Goal: Entertainment & Leisure: Browse casually

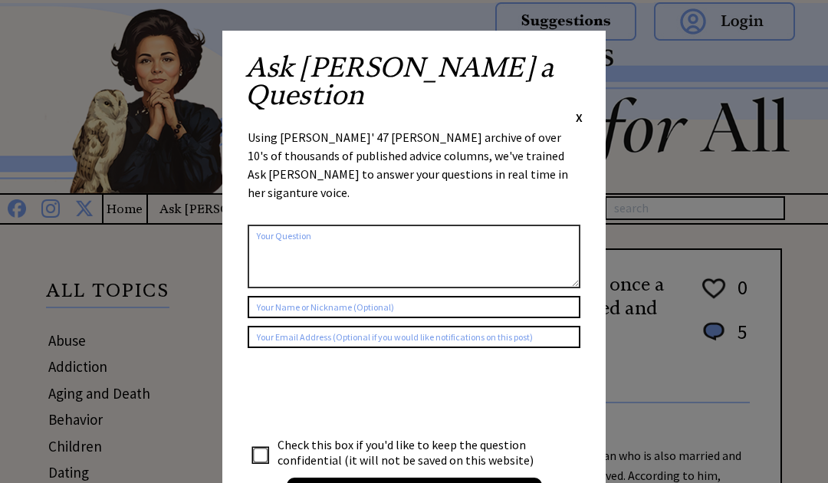
click at [582, 110] on span "X" at bounding box center [579, 117] width 7 height 15
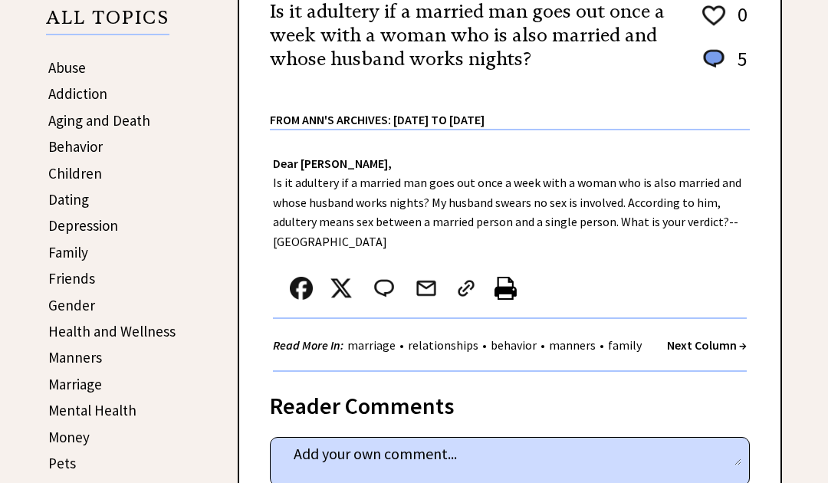
scroll to position [272, 0]
click at [713, 343] on strong "Next Column →" at bounding box center [707, 345] width 80 height 15
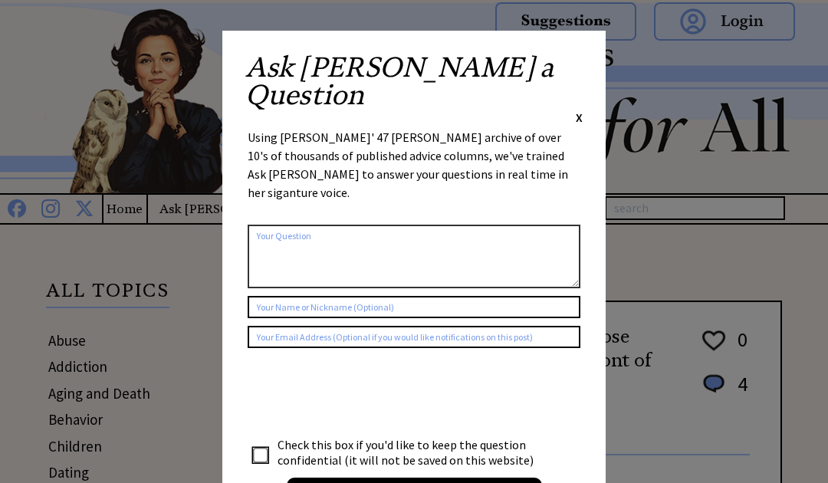
click at [581, 110] on span "X" at bounding box center [579, 117] width 7 height 15
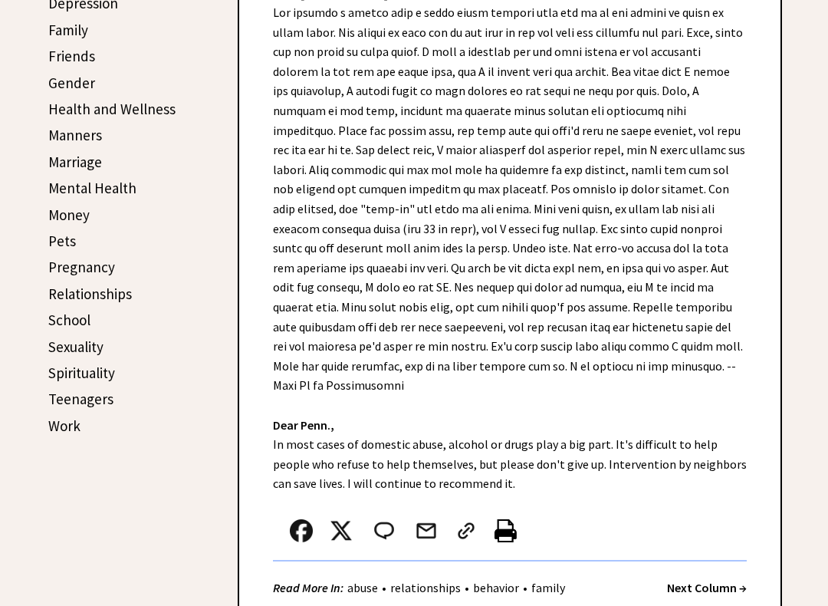
scroll to position [496, 0]
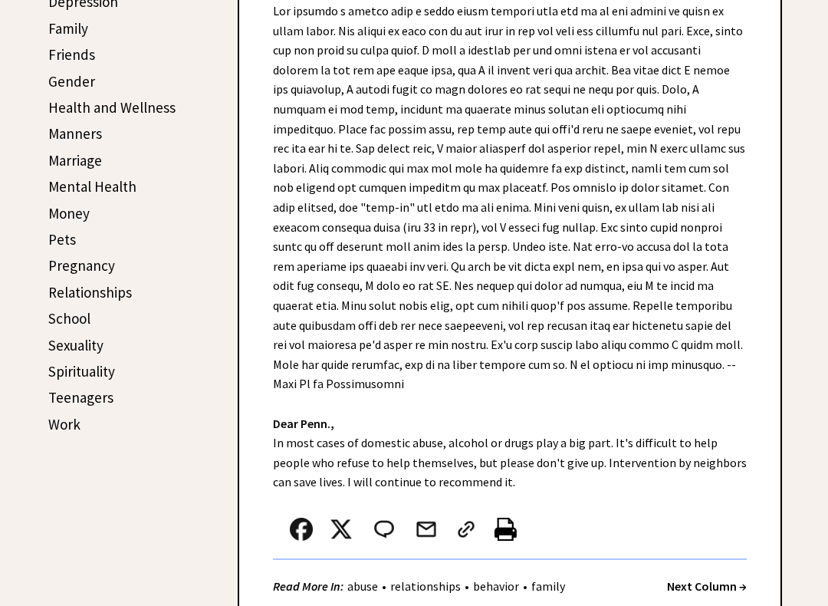
click at [714, 519] on strong "Next Column →" at bounding box center [707, 586] width 80 height 15
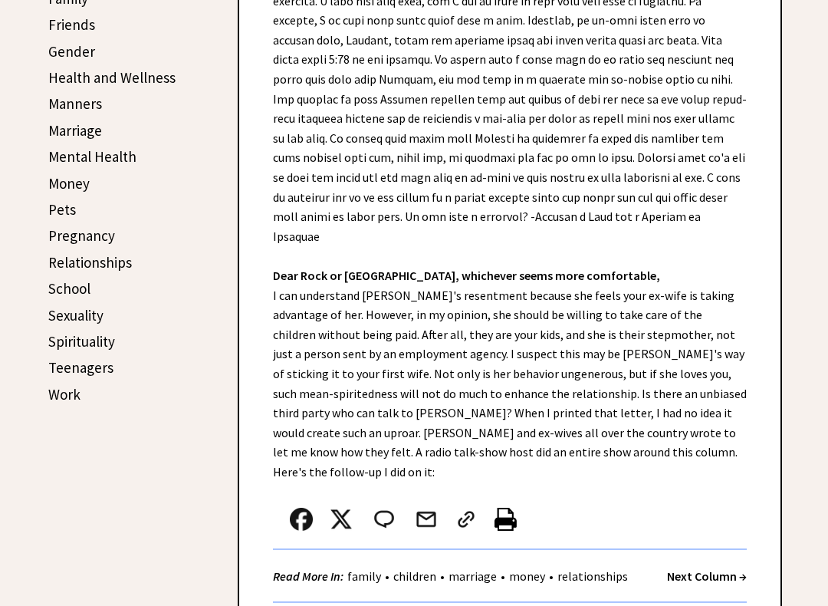
scroll to position [543, 0]
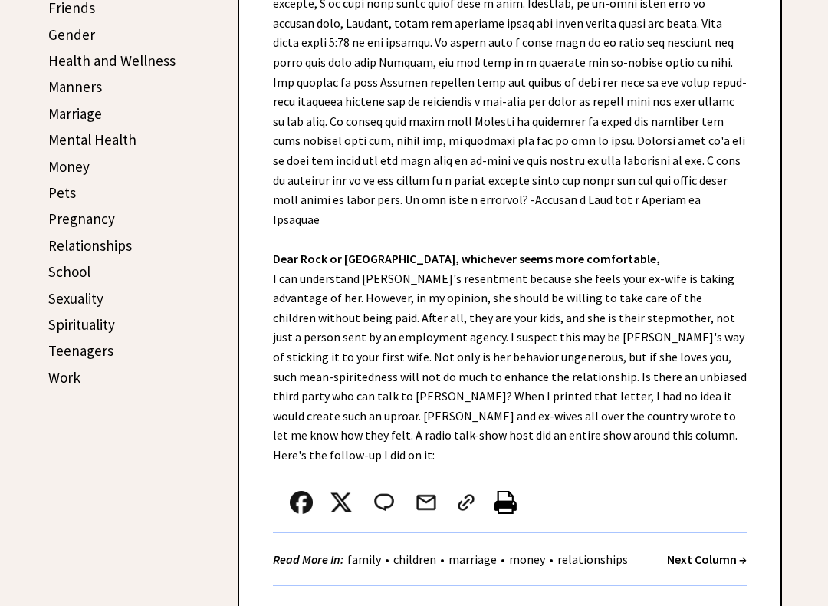
click at [707, 519] on strong "Next Column →" at bounding box center [707, 558] width 80 height 15
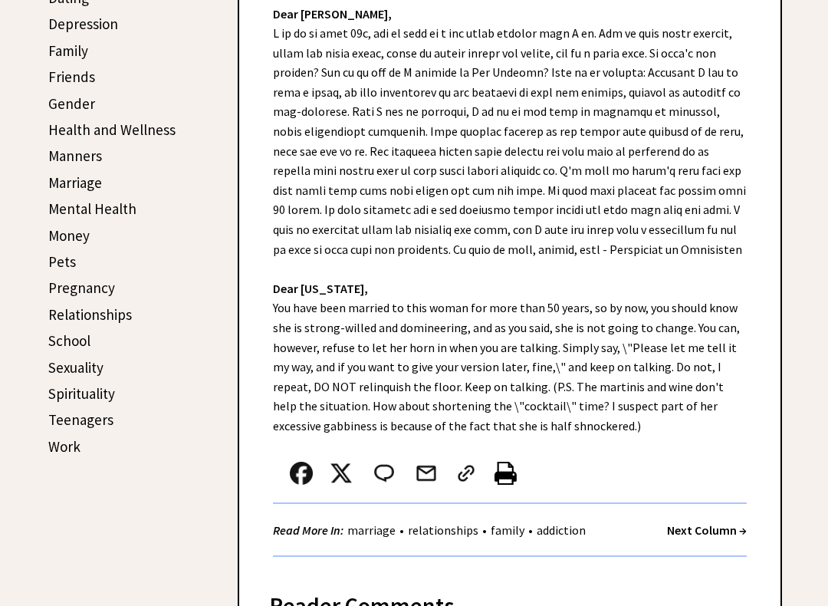
scroll to position [465, 0]
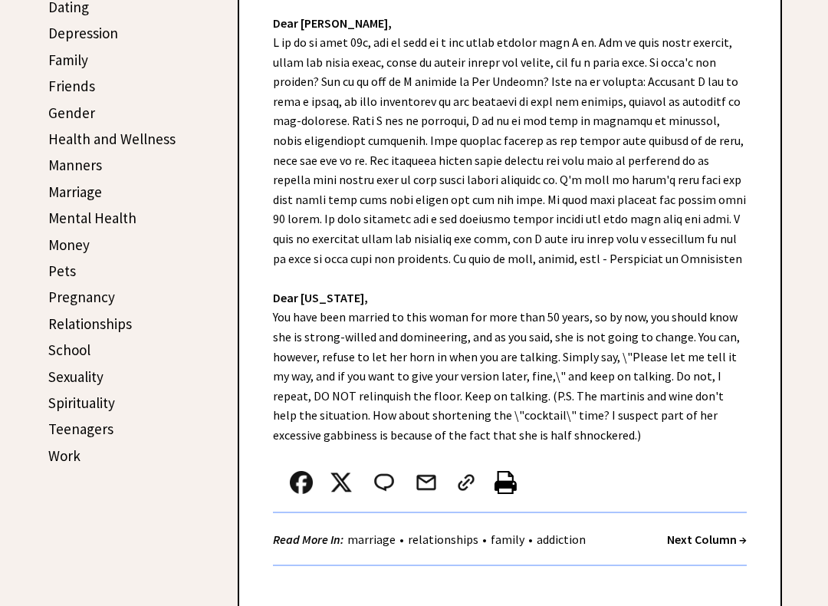
click at [710, 519] on strong "Next Column →" at bounding box center [707, 538] width 80 height 15
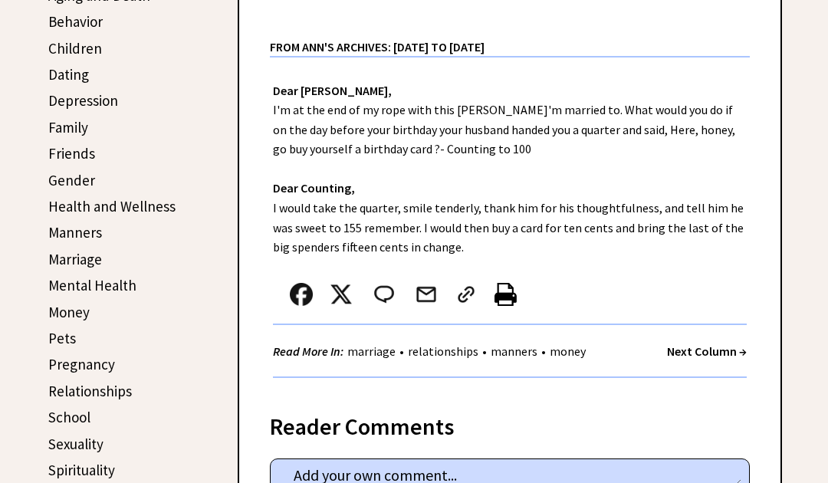
scroll to position [434, 0]
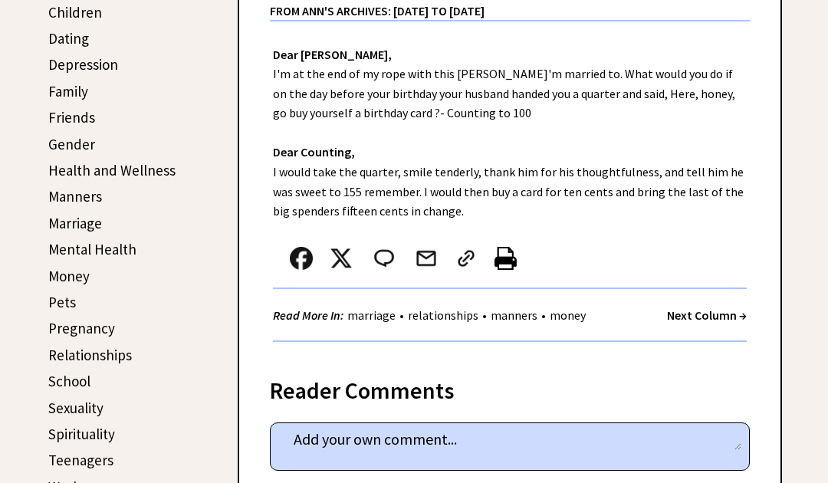
click at [715, 316] on strong "Next Column →" at bounding box center [707, 314] width 80 height 15
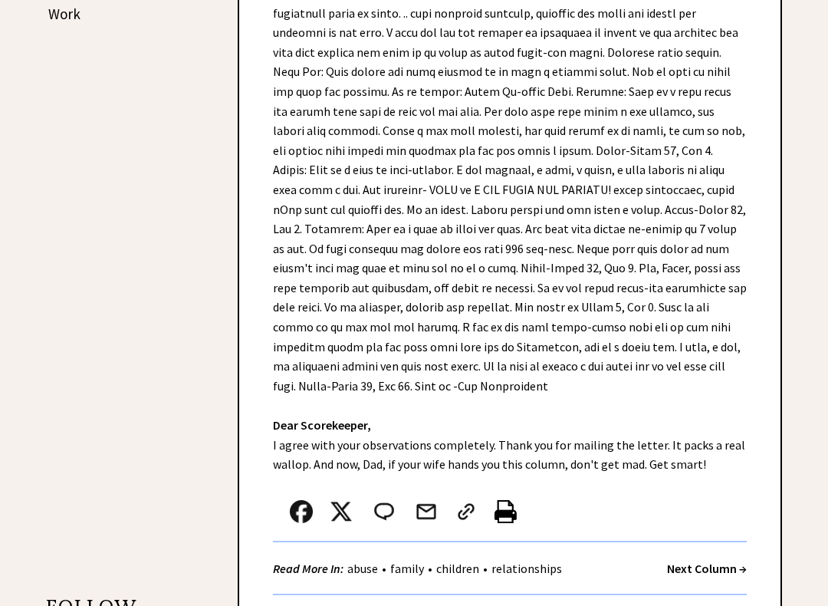
scroll to position [908, 0]
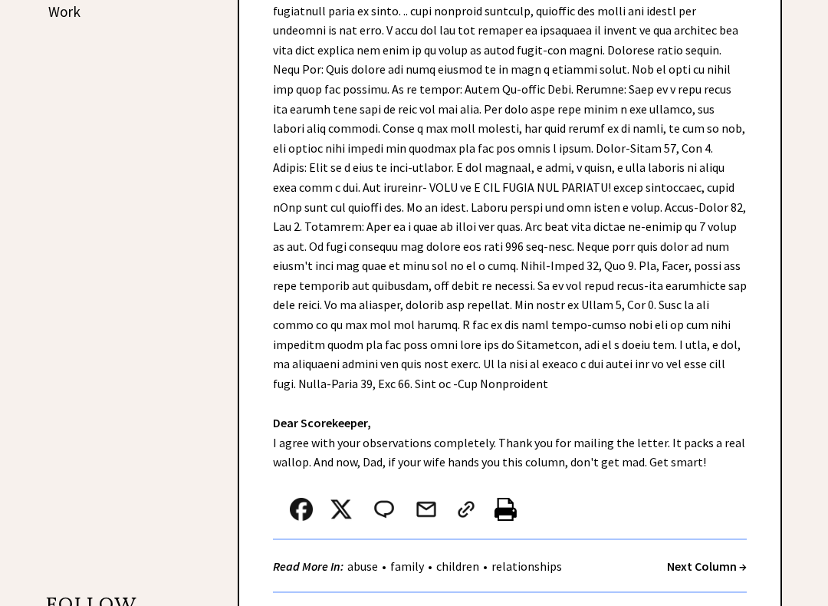
click at [704, 519] on strong "Next Column →" at bounding box center [707, 566] width 80 height 15
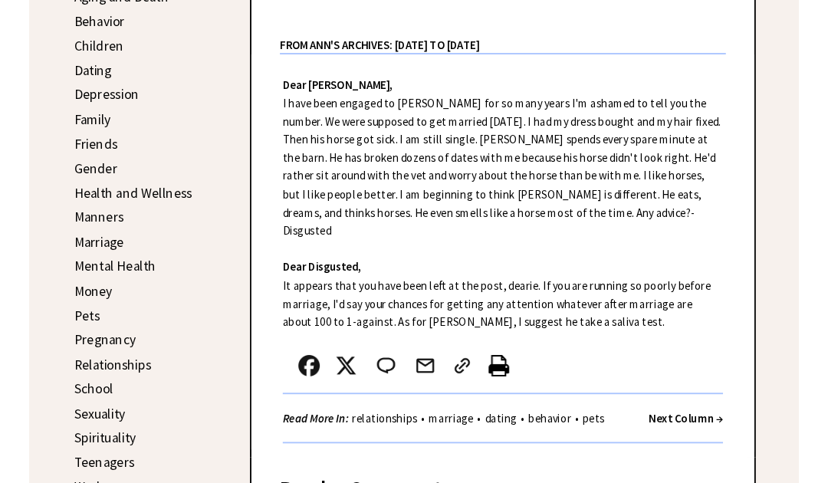
scroll to position [434, 0]
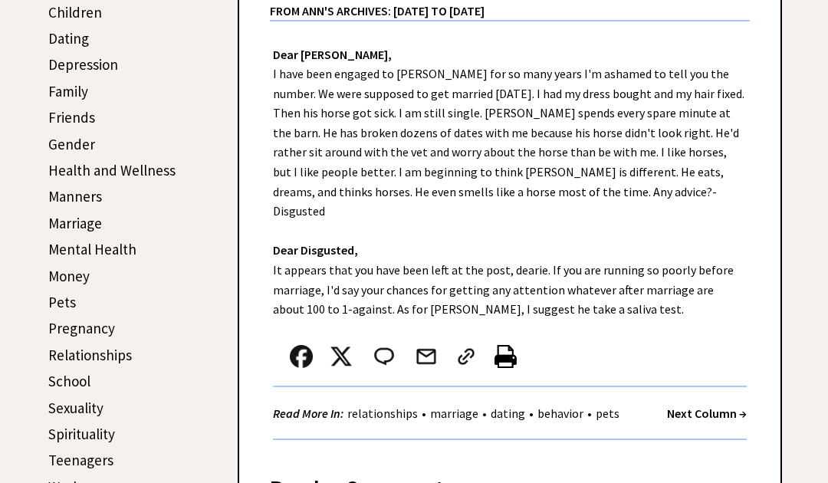
click at [703, 406] on strong "Next Column →" at bounding box center [707, 413] width 80 height 15
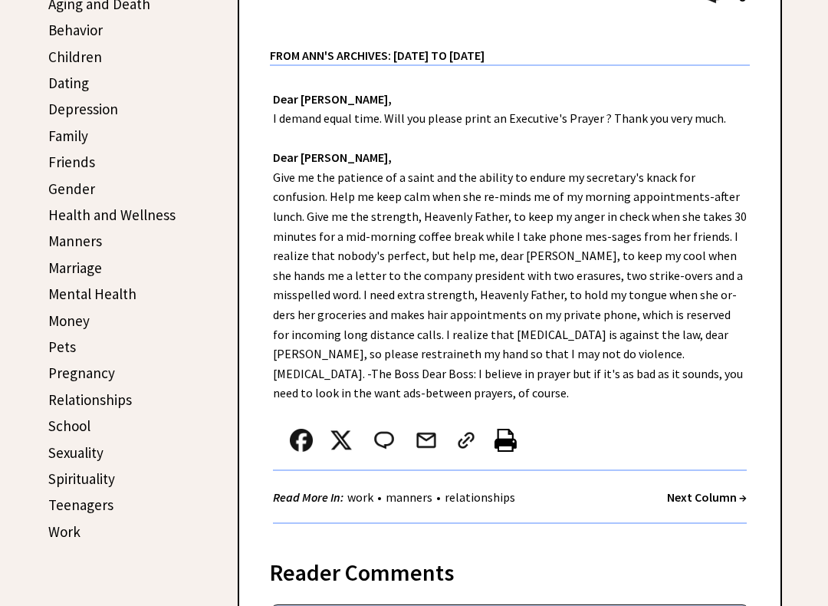
scroll to position [391, 0]
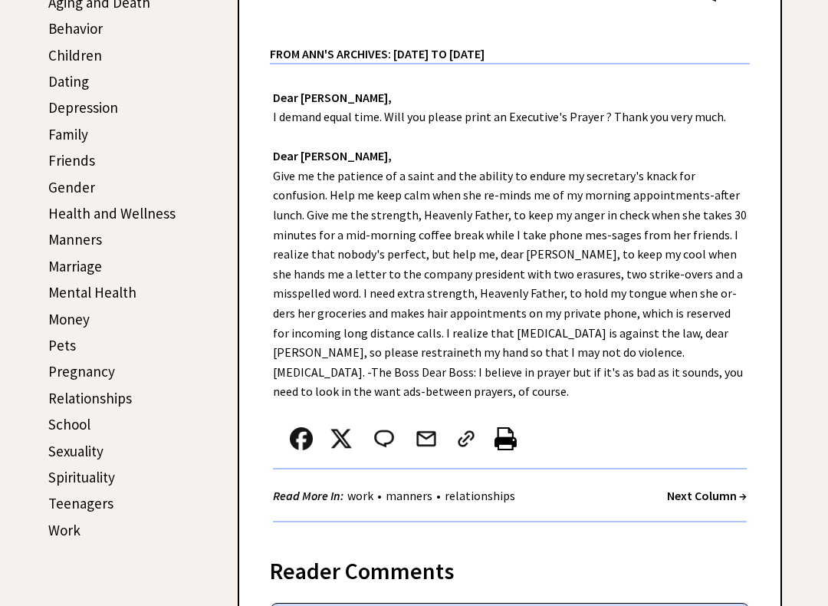
click at [702, 488] on strong "Next Column →" at bounding box center [707, 495] width 80 height 15
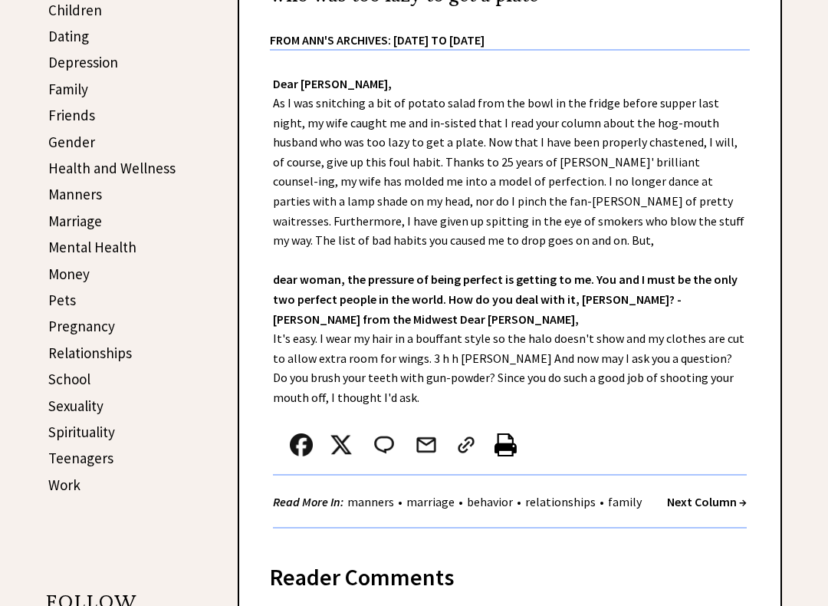
scroll to position [437, 0]
click at [702, 493] on strong "Next Column →" at bounding box center [707, 500] width 80 height 15
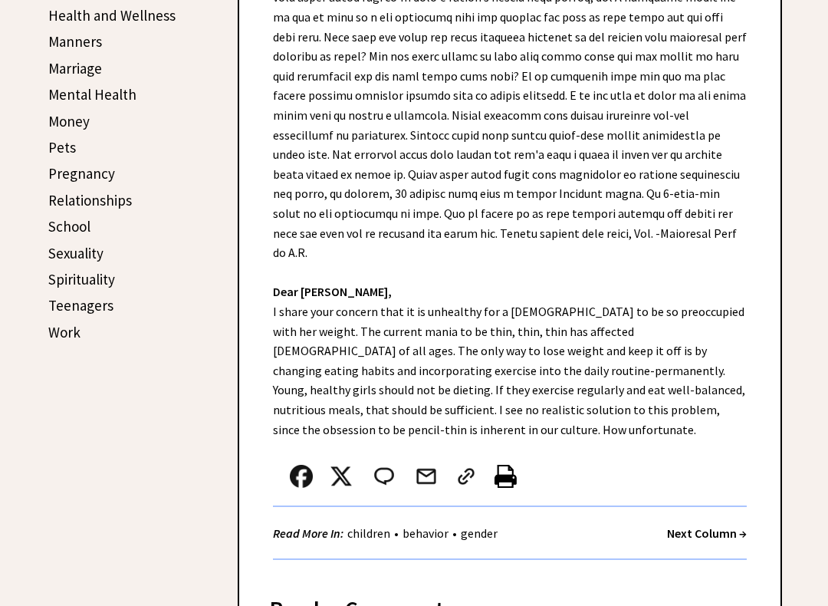
scroll to position [595, 0]
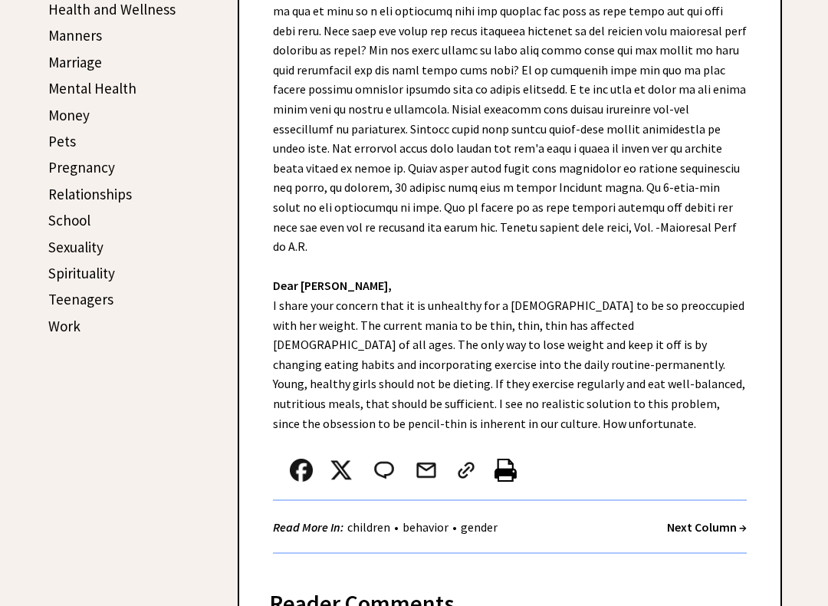
click at [696, 519] on strong "Next Column →" at bounding box center [707, 526] width 80 height 15
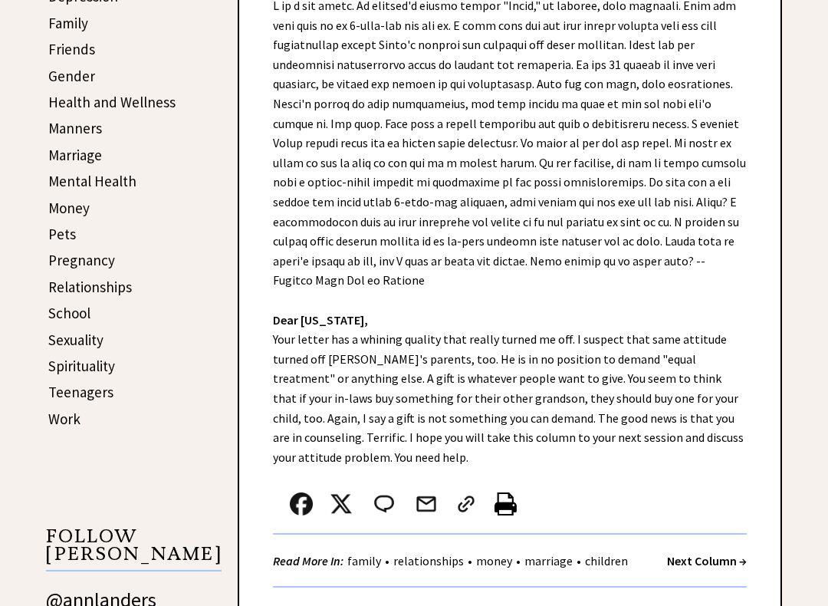
scroll to position [502, 0]
click at [708, 519] on strong "Next Column →" at bounding box center [707, 560] width 80 height 15
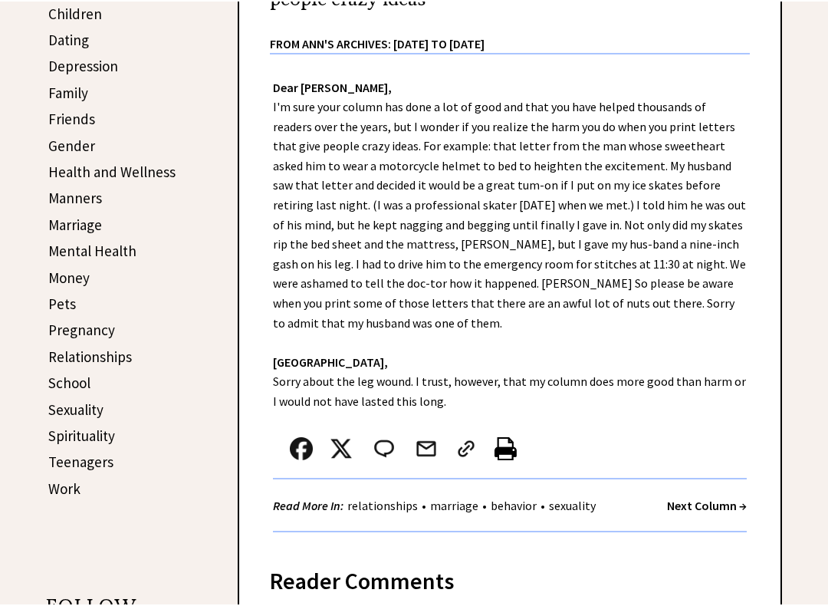
scroll to position [432, 0]
click at [702, 498] on strong "Next Column →" at bounding box center [707, 505] width 80 height 15
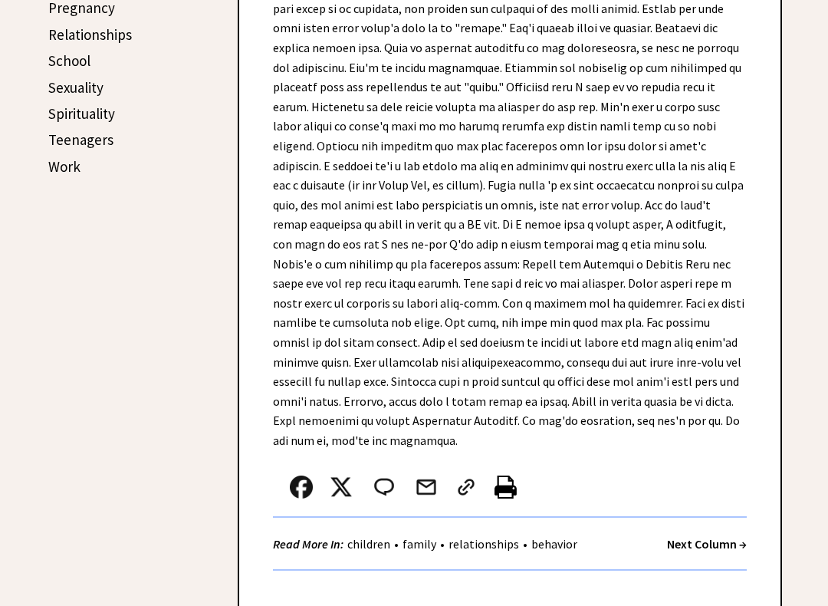
scroll to position [755, 0]
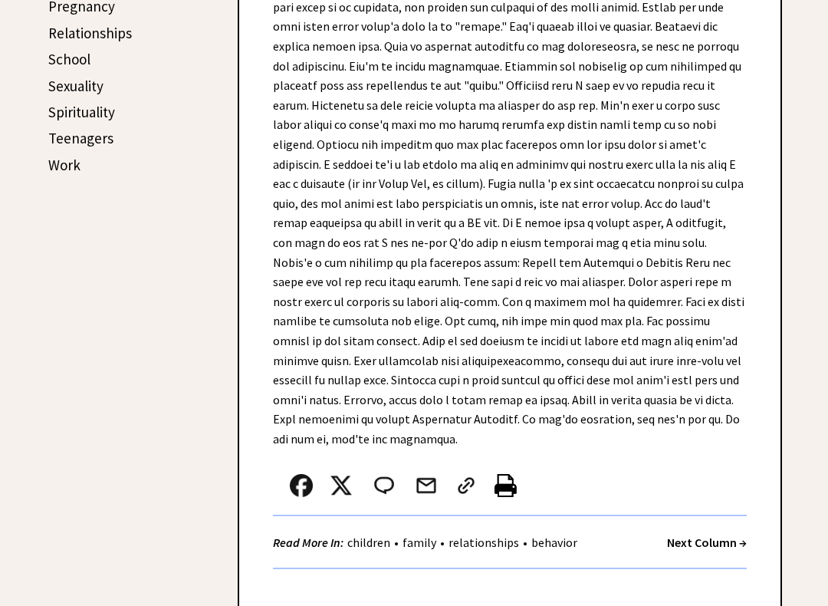
click at [706, 517] on div "Read More In: children • family • relationships • behavior Next Column →" at bounding box center [510, 543] width 474 height 53
click at [704, 519] on strong "Next Column →" at bounding box center [707, 542] width 80 height 15
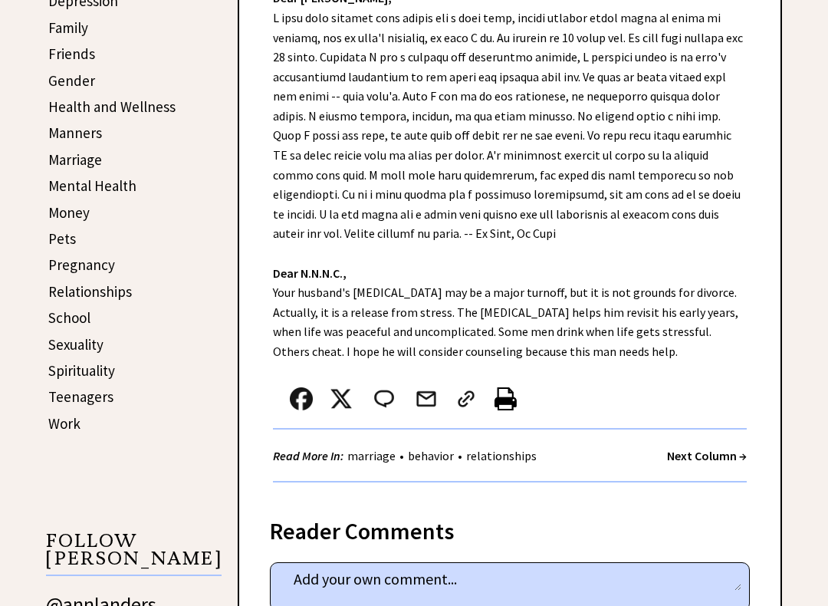
scroll to position [501, 0]
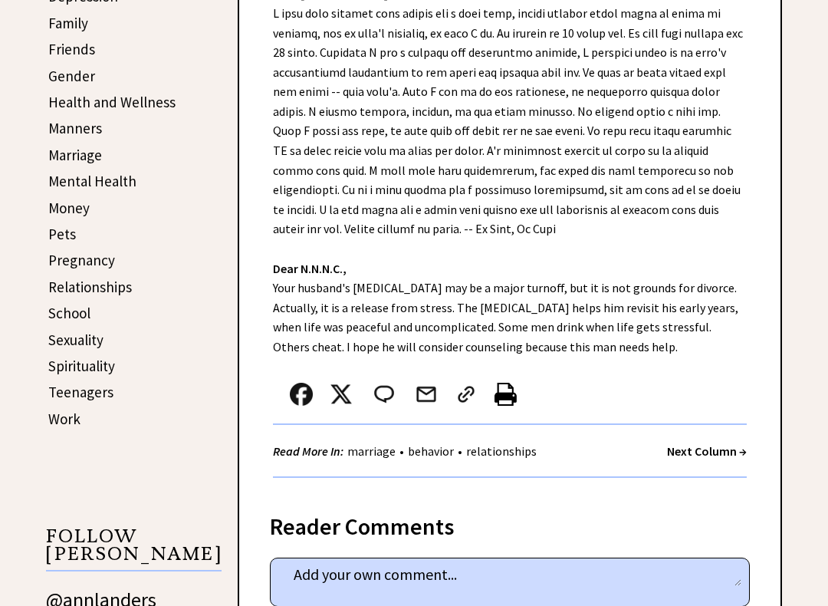
click at [703, 444] on strong "Next Column →" at bounding box center [707, 451] width 80 height 15
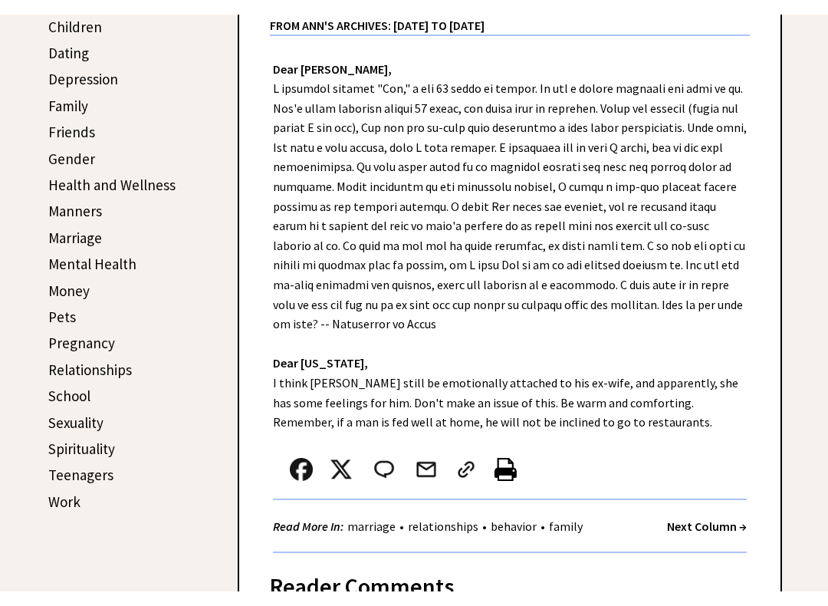
scroll to position [436, 0]
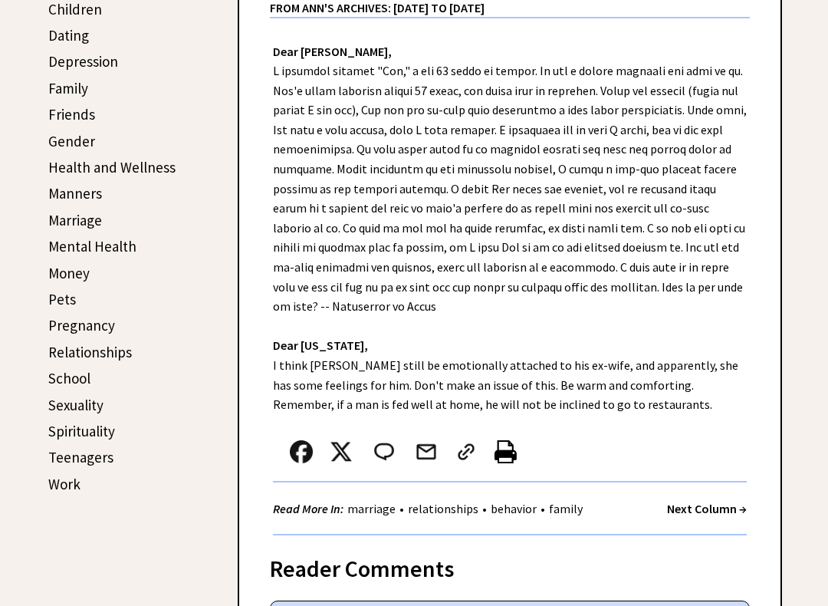
click at [712, 501] on strong "Next Column →" at bounding box center [707, 508] width 80 height 15
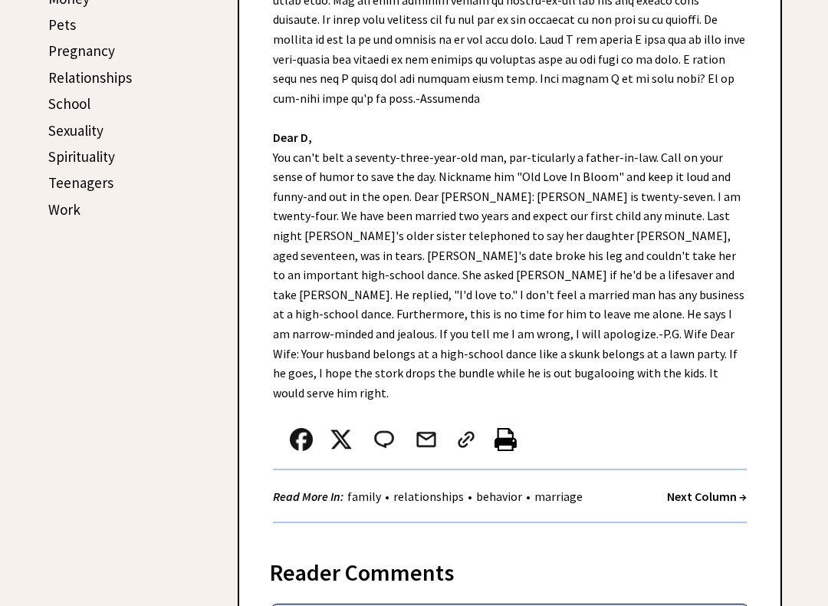
scroll to position [712, 0]
click at [701, 488] on strong "Next Column →" at bounding box center [707, 495] width 80 height 15
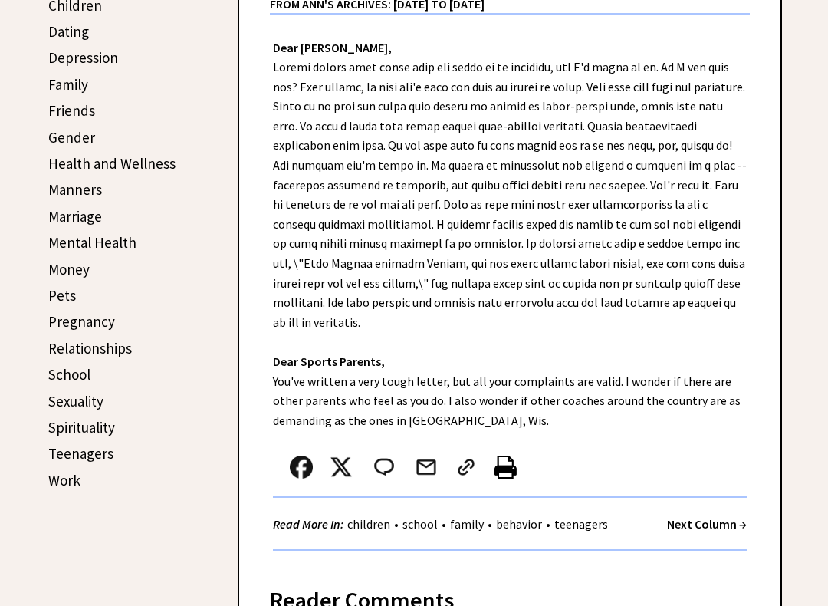
scroll to position [447, 0]
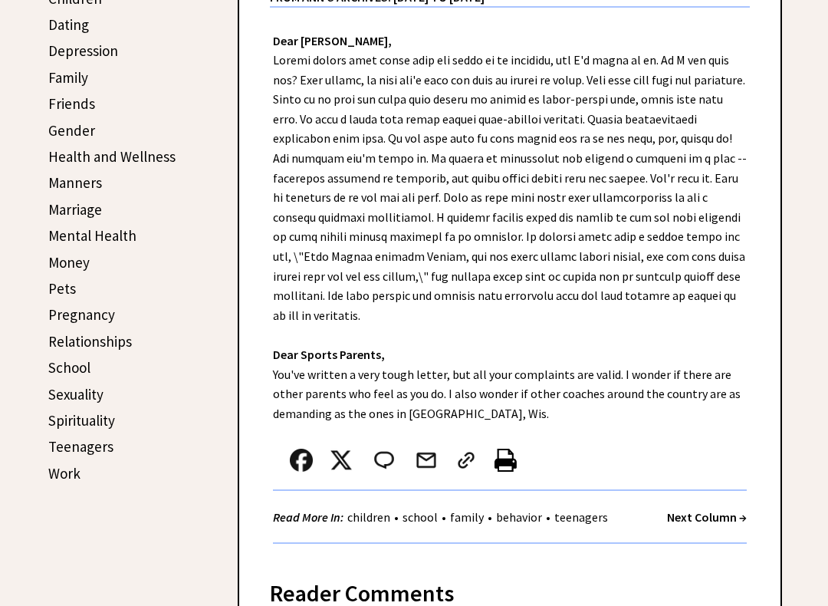
click at [714, 510] on strong "Next Column →" at bounding box center [707, 517] width 80 height 15
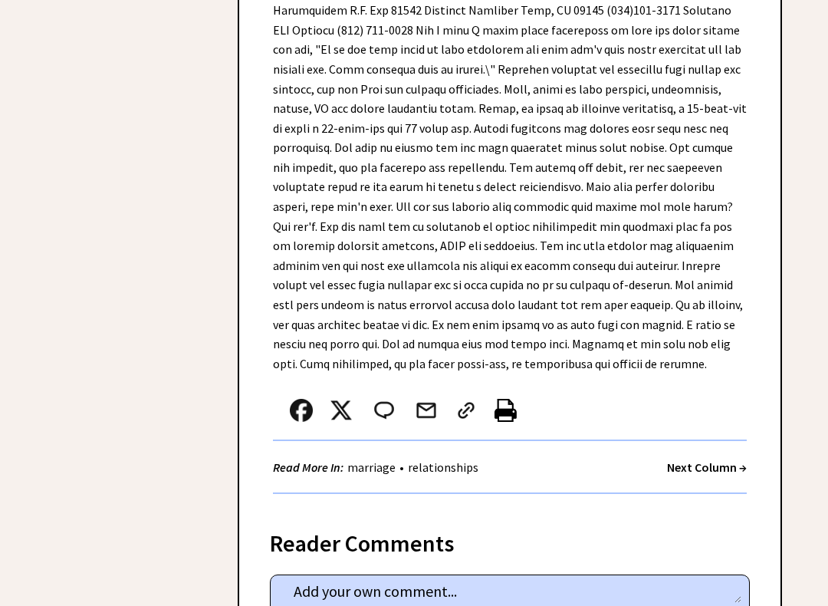
scroll to position [2911, 0]
click at [708, 459] on strong "Next Column →" at bounding box center [707, 466] width 80 height 15
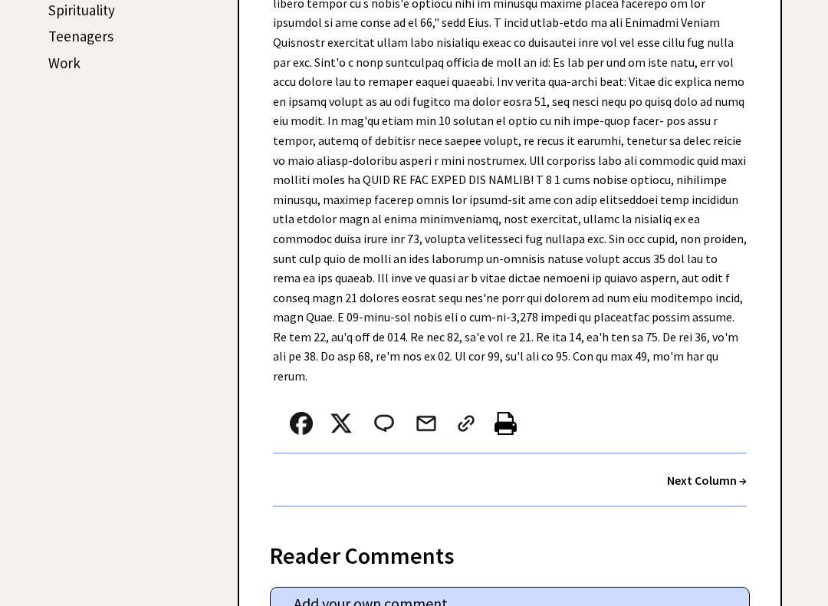
scroll to position [862, 0]
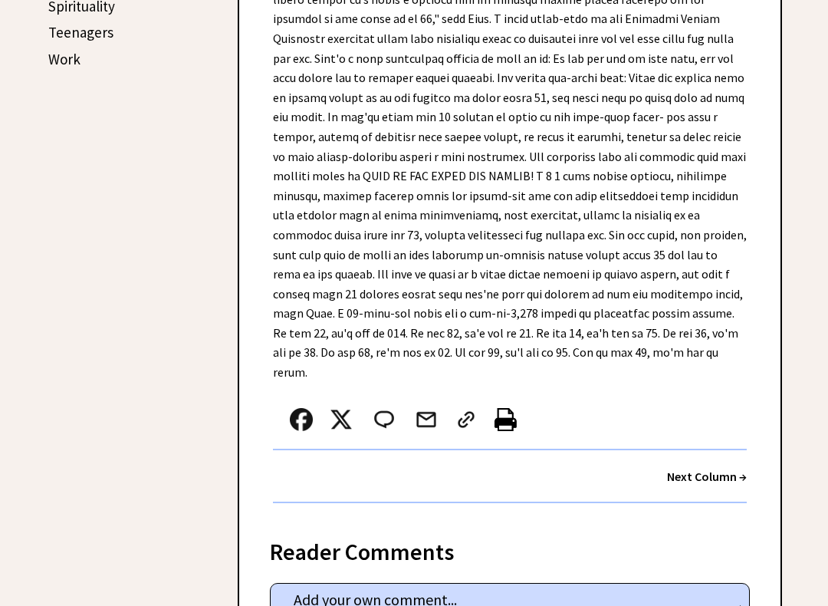
click at [711, 450] on div "Next Column →" at bounding box center [510, 476] width 474 height 53
click at [720, 468] on strong "Next Column →" at bounding box center [707, 475] width 80 height 15
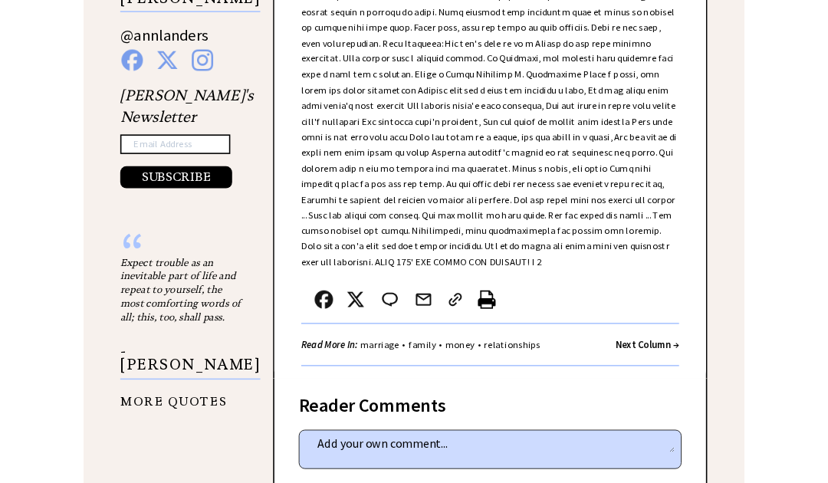
scroll to position [1531, 0]
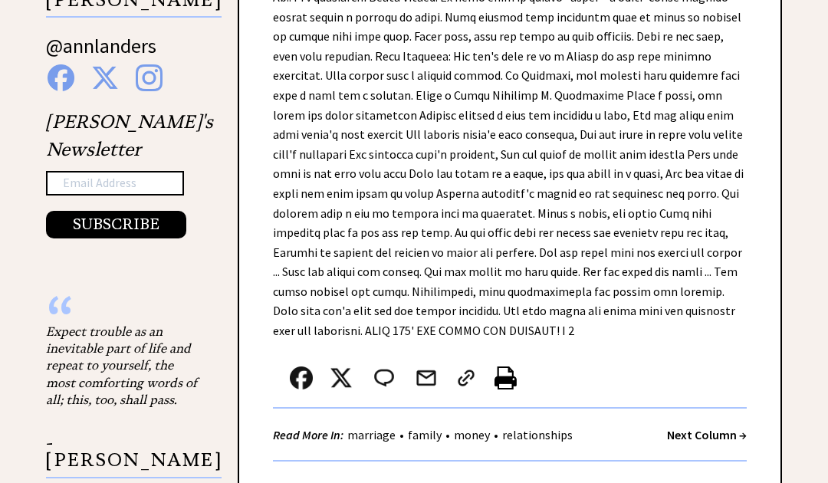
click at [698, 427] on strong "Next Column →" at bounding box center [707, 434] width 80 height 15
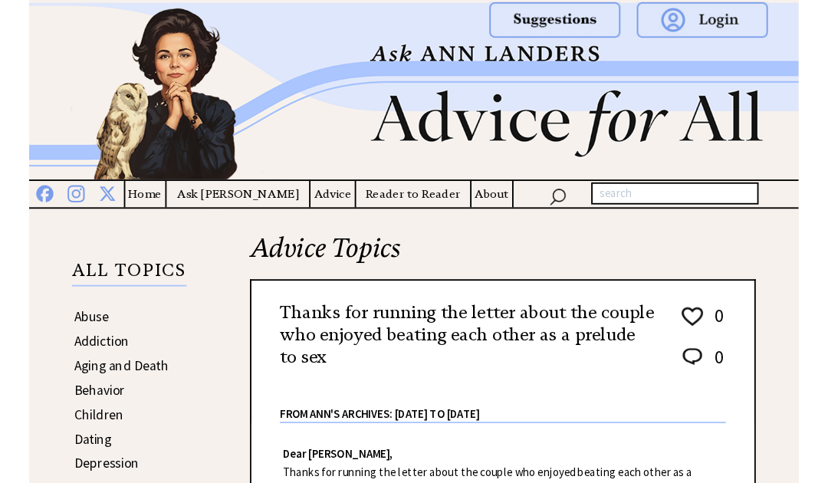
scroll to position [434, 0]
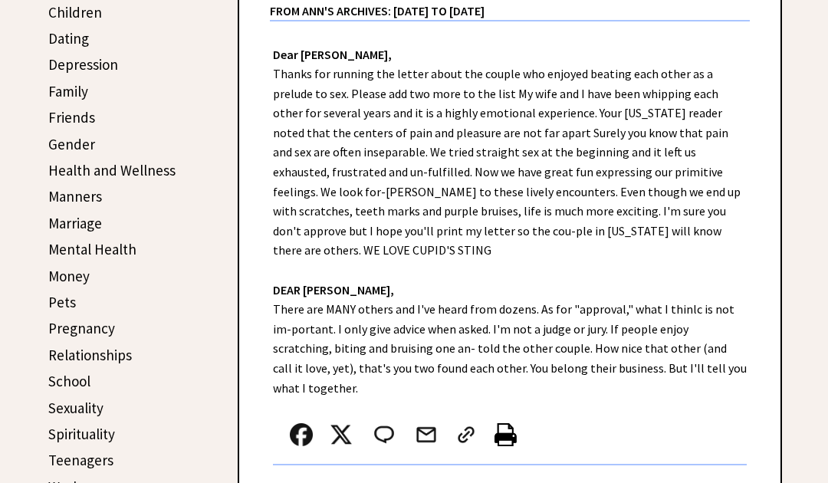
click at [704, 484] on strong "Next Column →" at bounding box center [707, 491] width 80 height 15
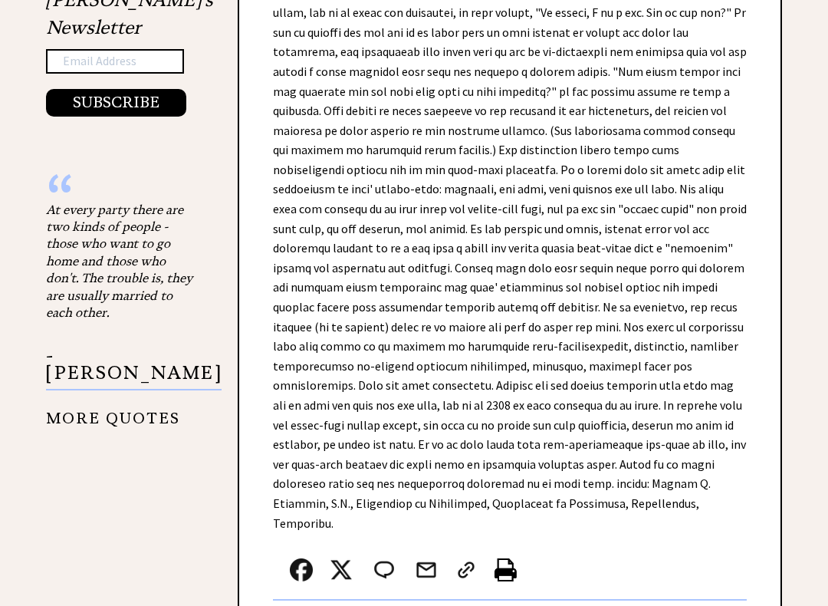
scroll to position [1656, 0]
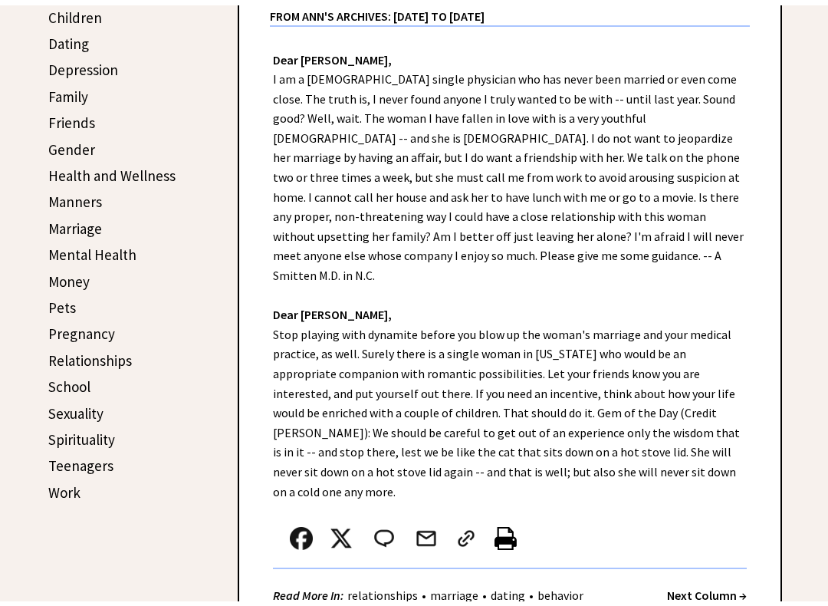
scroll to position [491, 0]
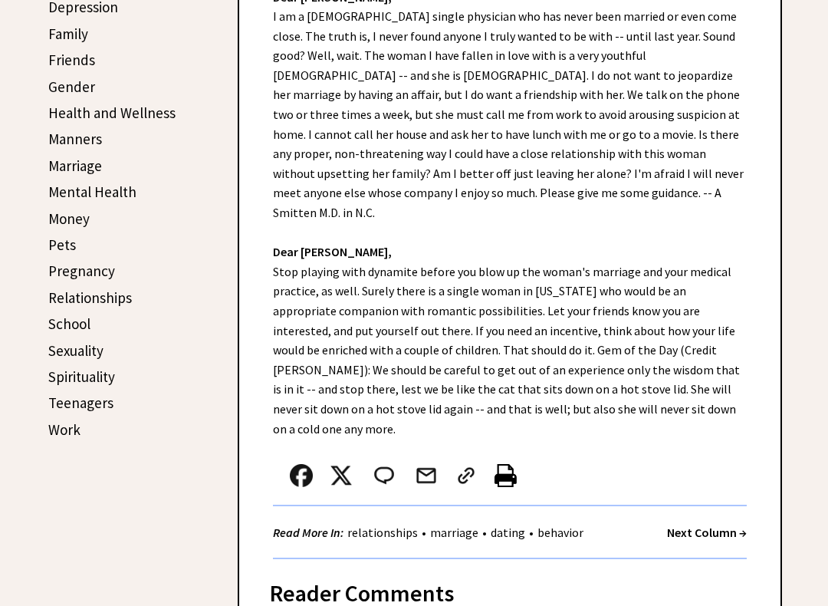
click at [699, 519] on strong "Next Column →" at bounding box center [707, 532] width 80 height 15
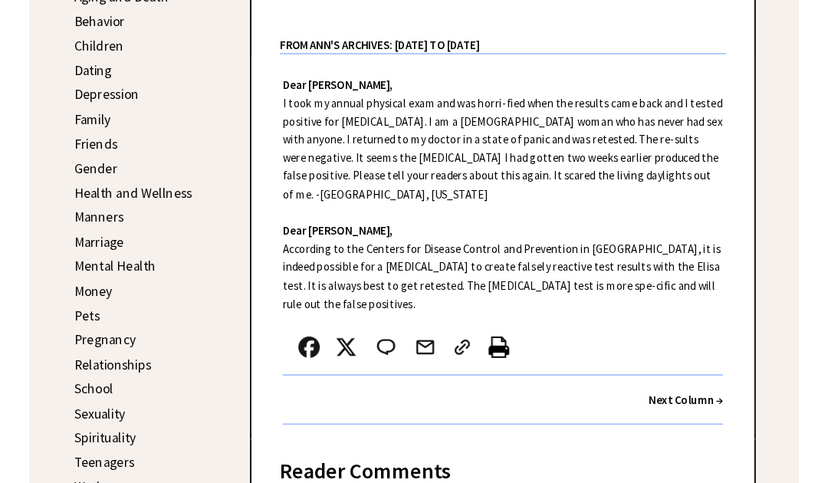
scroll to position [434, 0]
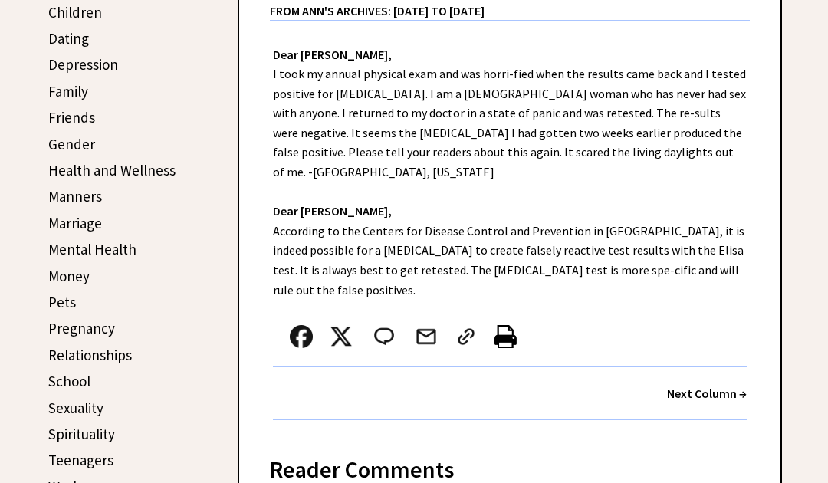
click at [714, 386] on strong "Next Column →" at bounding box center [707, 393] width 80 height 15
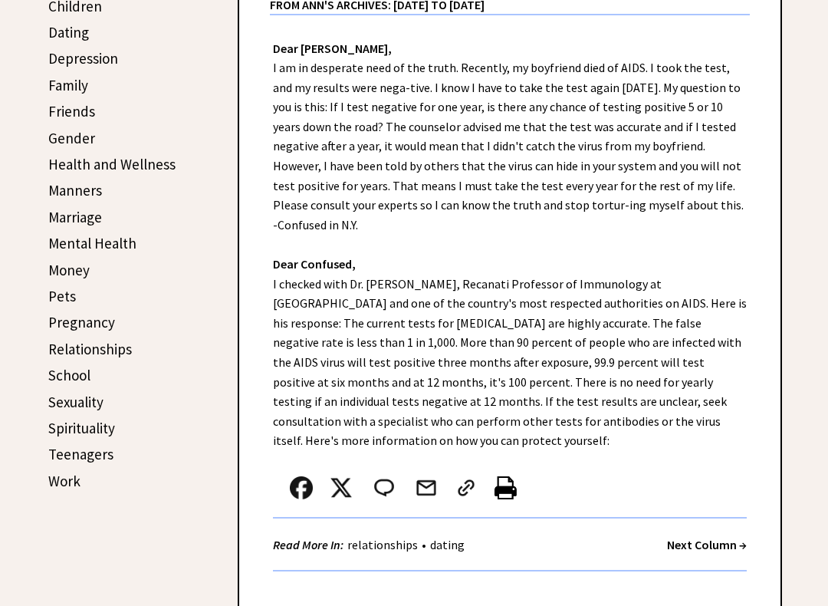
scroll to position [440, 0]
click at [706, 519] on strong "Next Column →" at bounding box center [707, 544] width 80 height 15
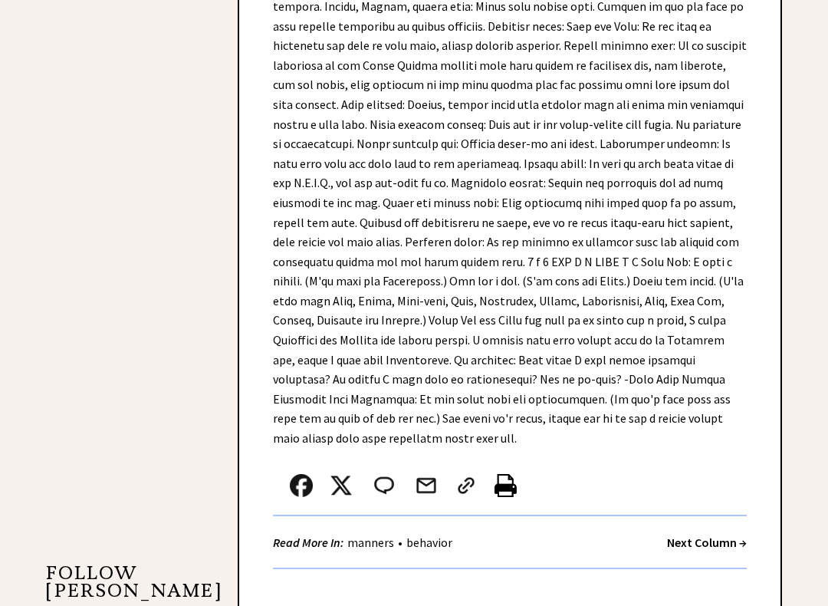
scroll to position [944, 0]
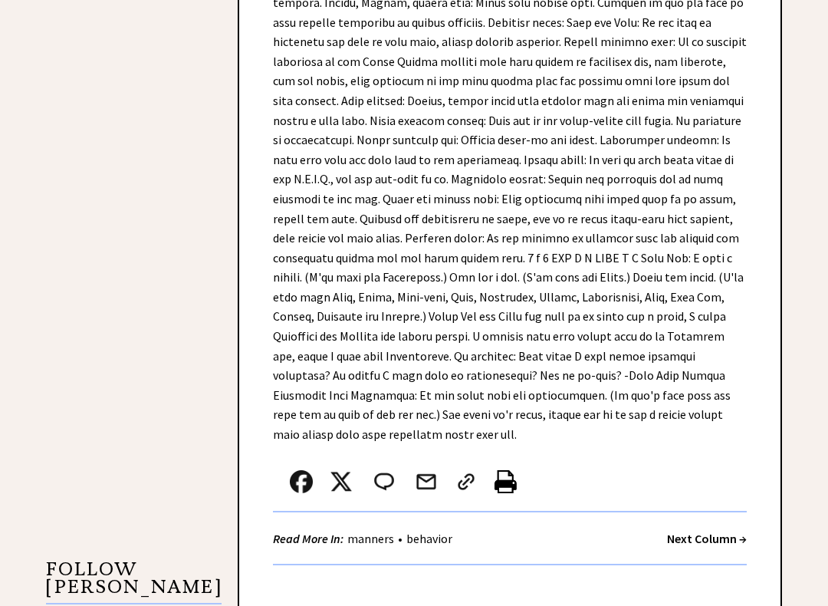
click at [710, 519] on strong "Next Column →" at bounding box center [707, 538] width 80 height 15
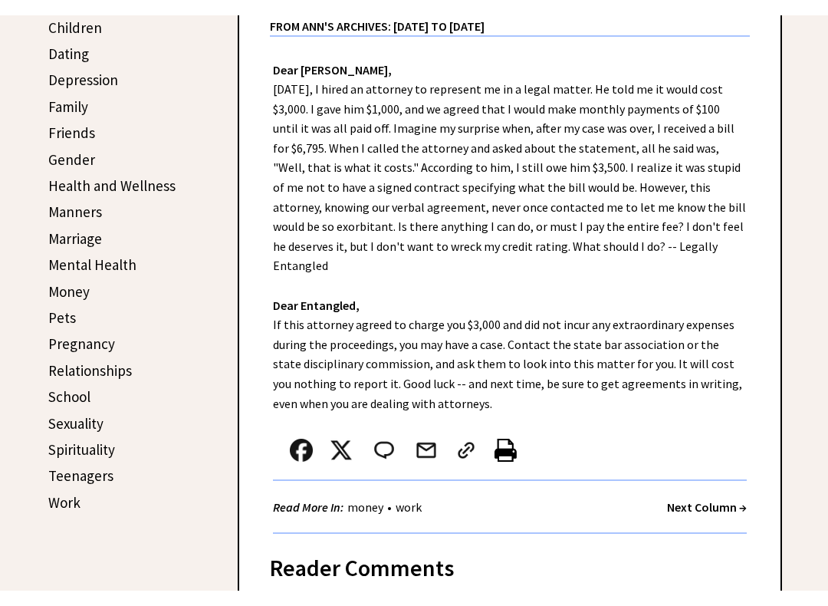
scroll to position [415, 0]
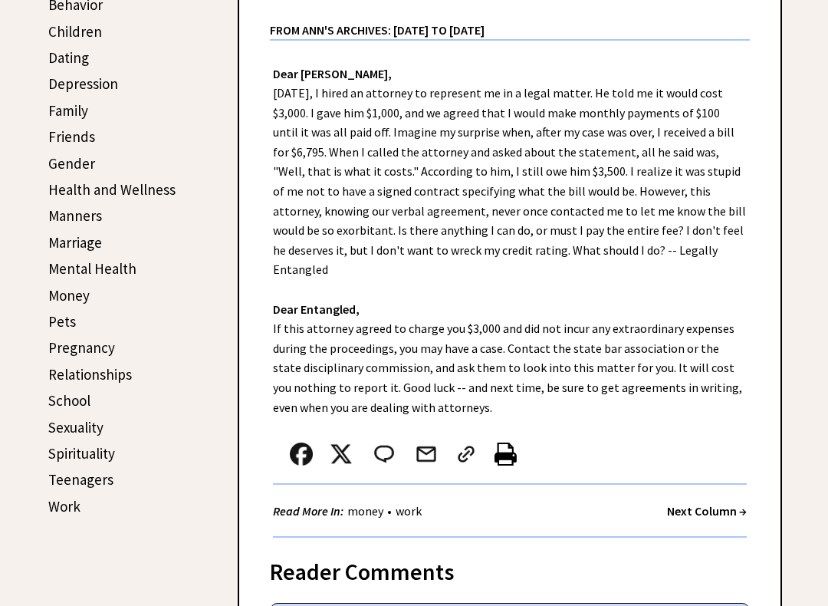
click at [705, 503] on strong "Next Column →" at bounding box center [707, 510] width 80 height 15
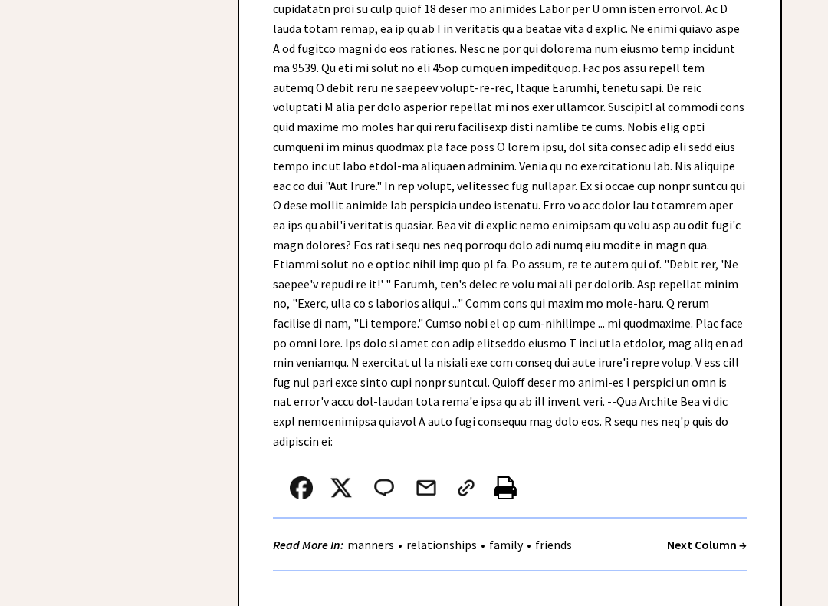
scroll to position [2461, 0]
click at [708, 519] on strong "Next Column →" at bounding box center [707, 544] width 80 height 15
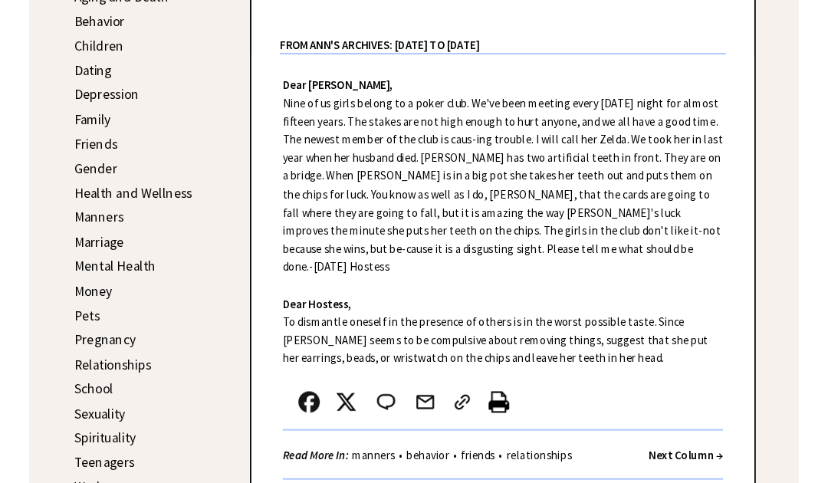
scroll to position [434, 0]
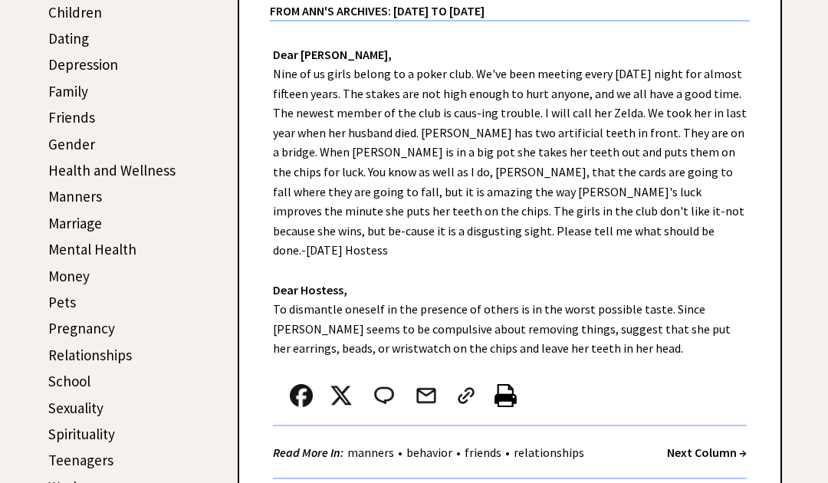
click at [707, 445] on strong "Next Column →" at bounding box center [707, 452] width 80 height 15
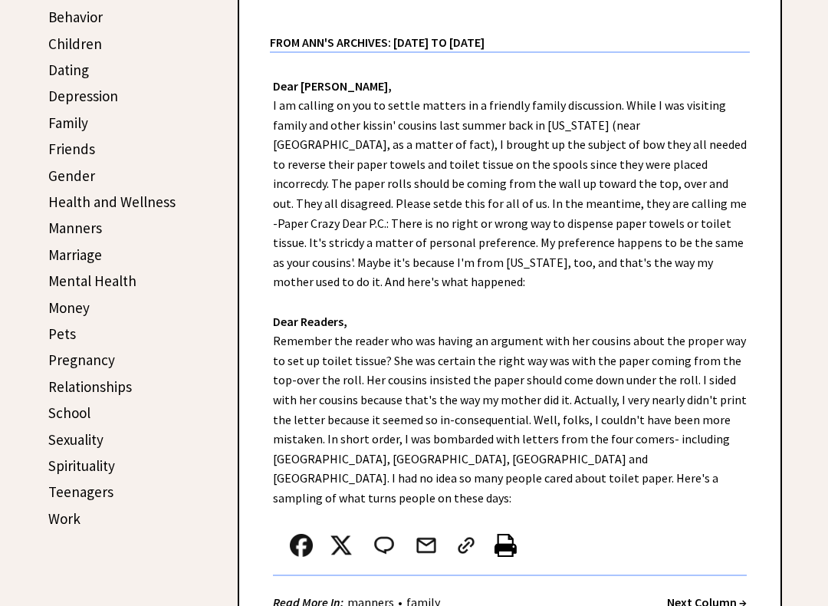
scroll to position [406, 0]
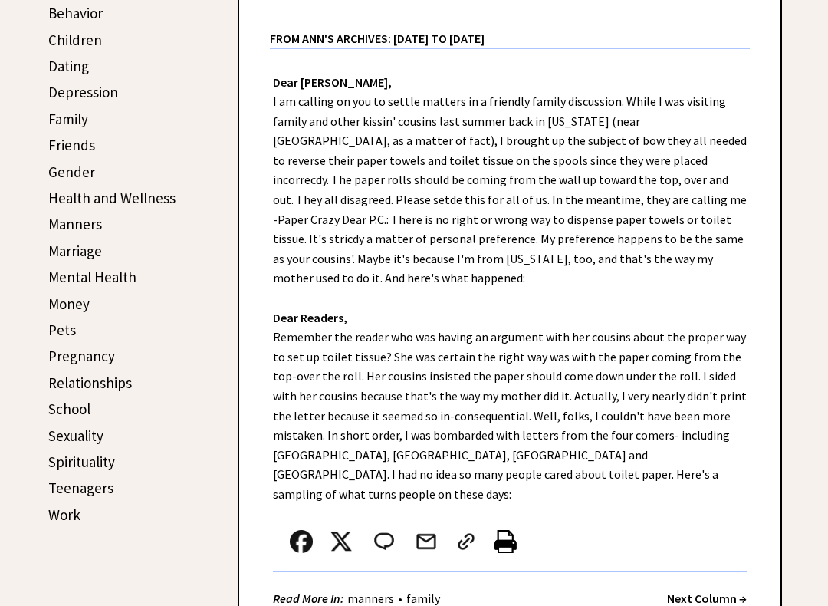
click at [717, 519] on strong "Next Column →" at bounding box center [707, 597] width 80 height 15
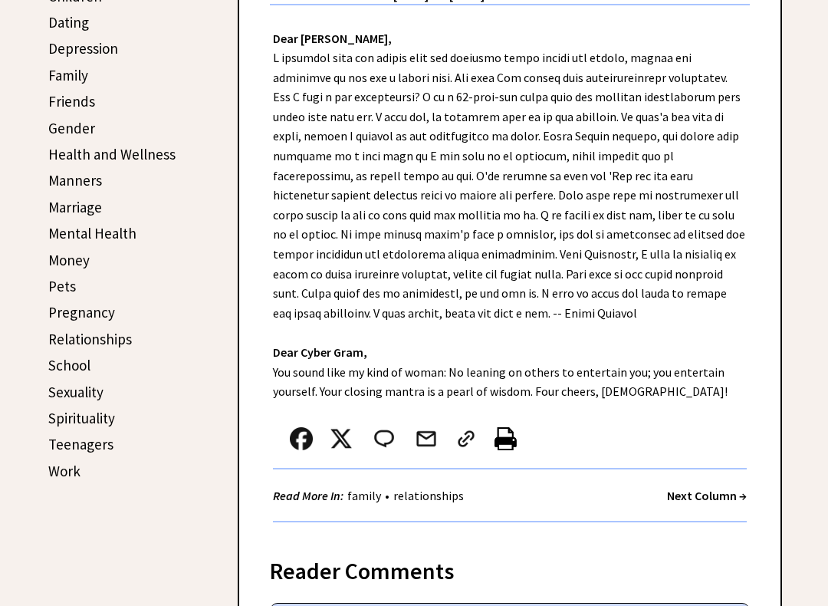
scroll to position [450, 0]
click at [698, 496] on strong "Next Column →" at bounding box center [707, 495] width 80 height 15
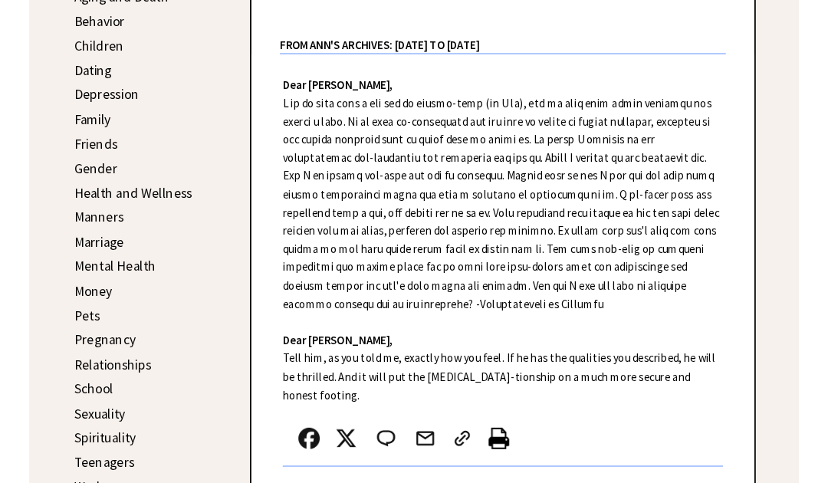
scroll to position [434, 0]
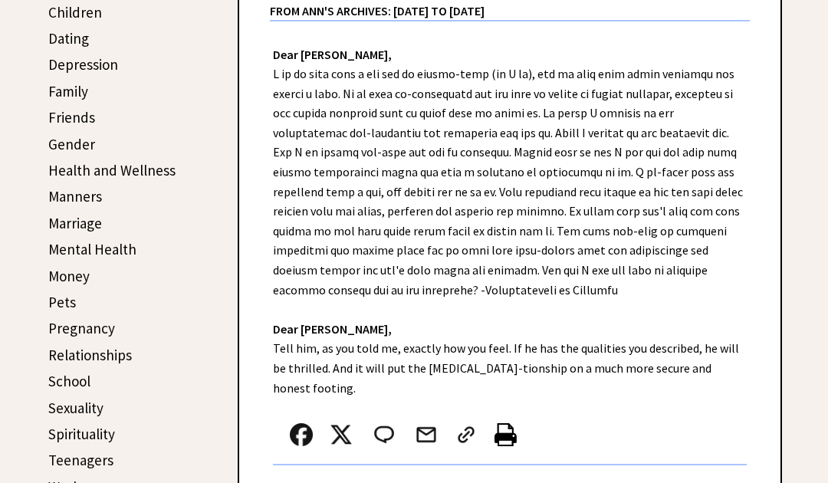
click at [711, 484] on strong "Next Column →" at bounding box center [707, 491] width 80 height 15
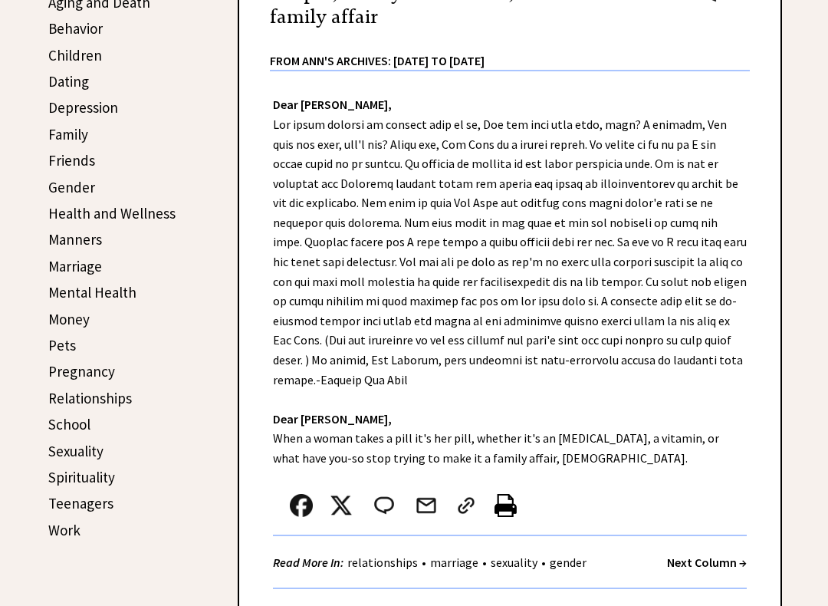
scroll to position [392, 0]
click at [719, 519] on strong "Next Column →" at bounding box center [707, 560] width 80 height 15
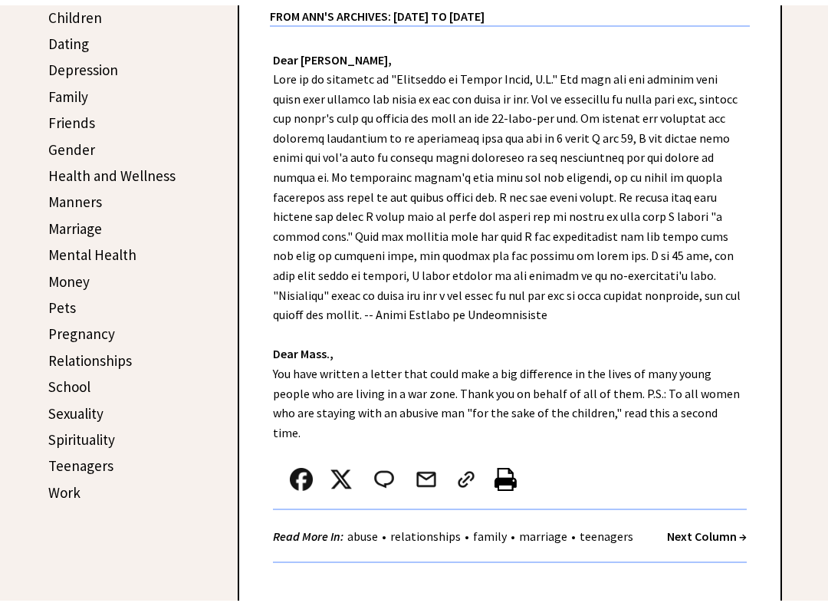
scroll to position [427, 0]
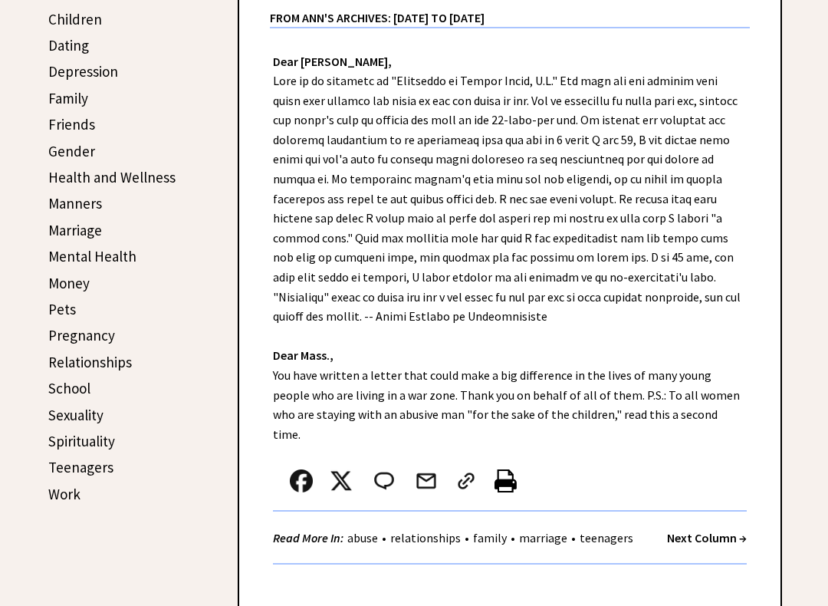
click at [715, 519] on strong "Next Column →" at bounding box center [707, 537] width 80 height 15
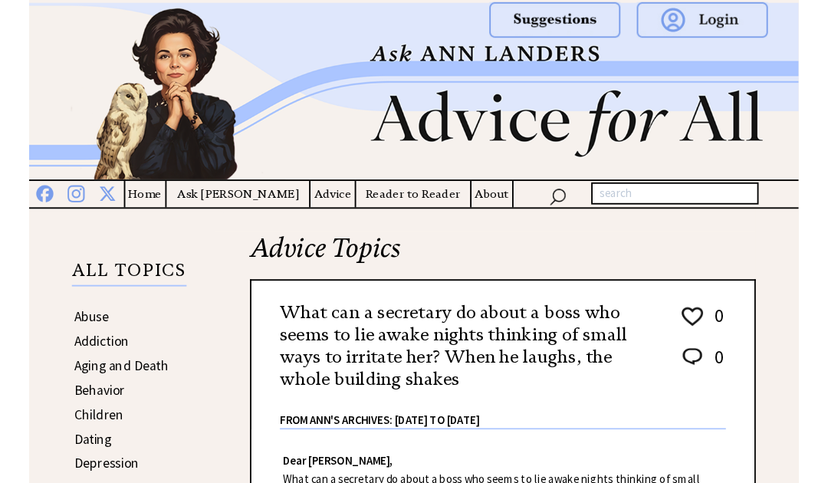
scroll to position [434, 0]
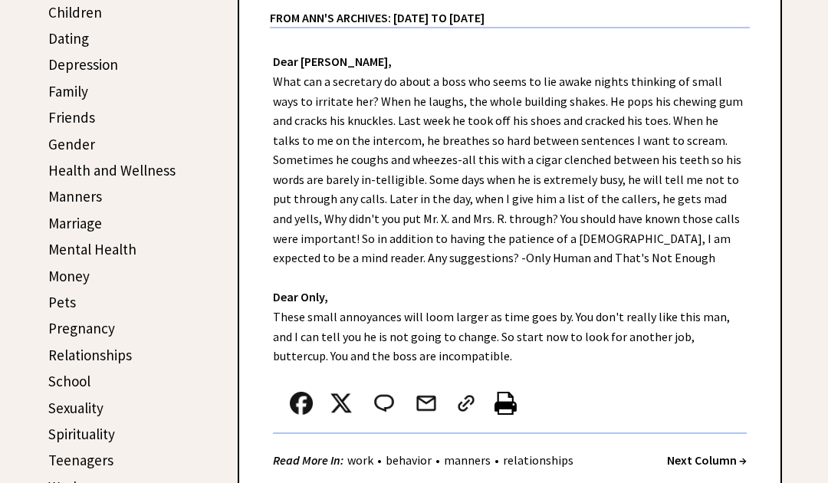
click at [708, 452] on strong "Next Column →" at bounding box center [707, 459] width 80 height 15
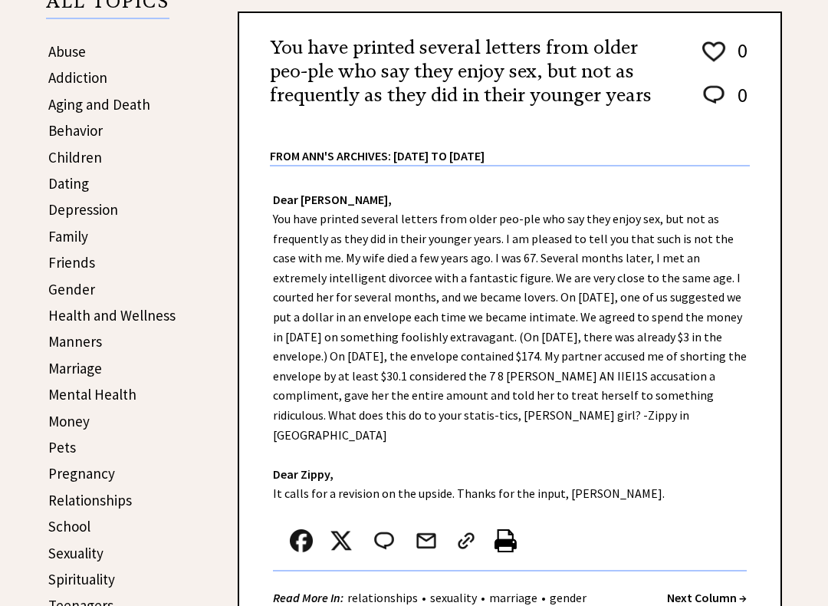
scroll to position [291, 0]
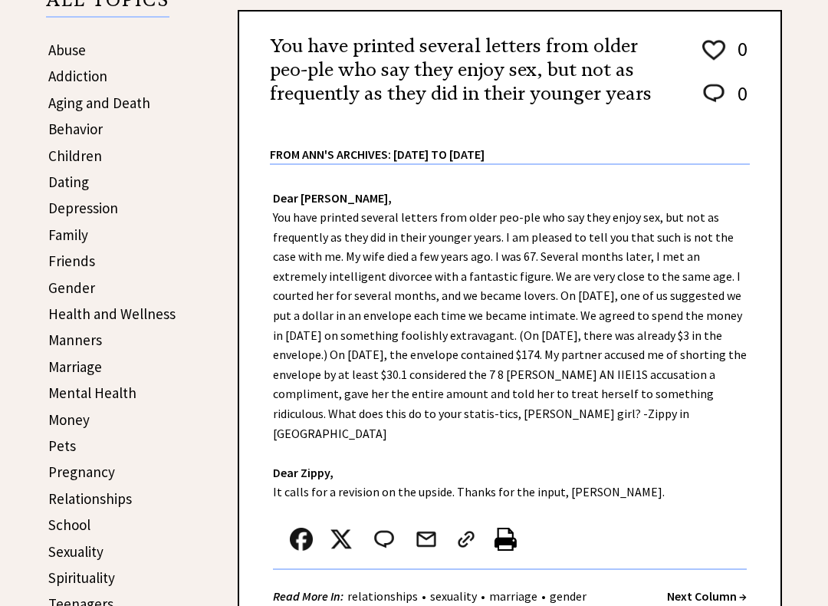
click at [707, 519] on strong "Next Column →" at bounding box center [707, 595] width 80 height 15
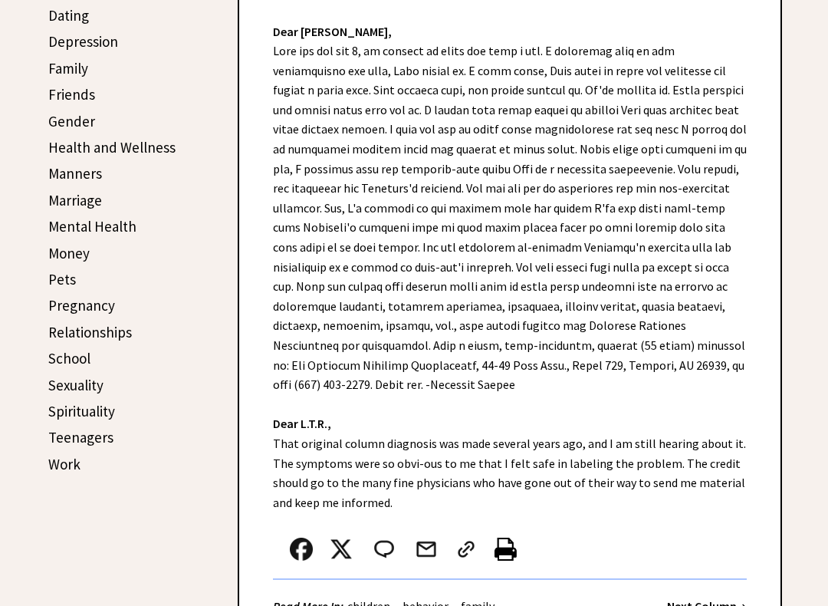
scroll to position [473, 0]
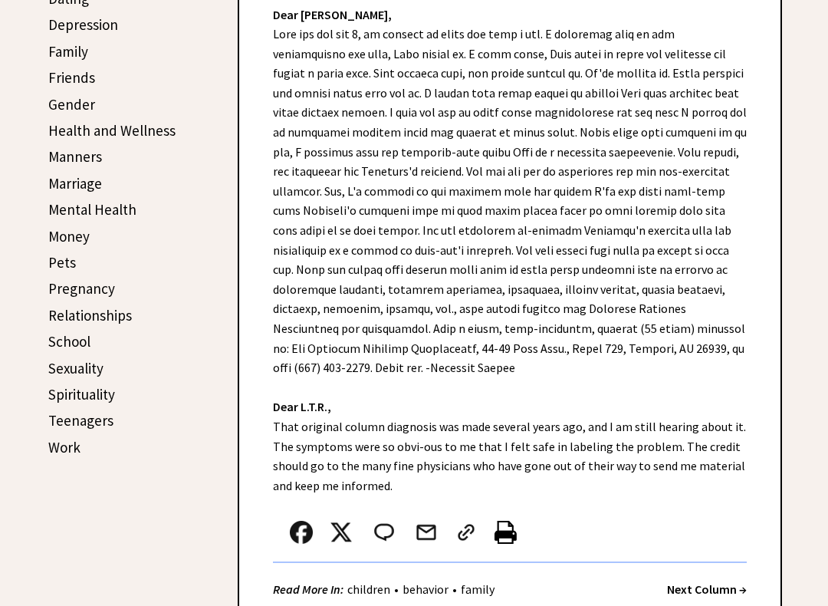
click at [717, 519] on strong "Next Column →" at bounding box center [707, 589] width 80 height 15
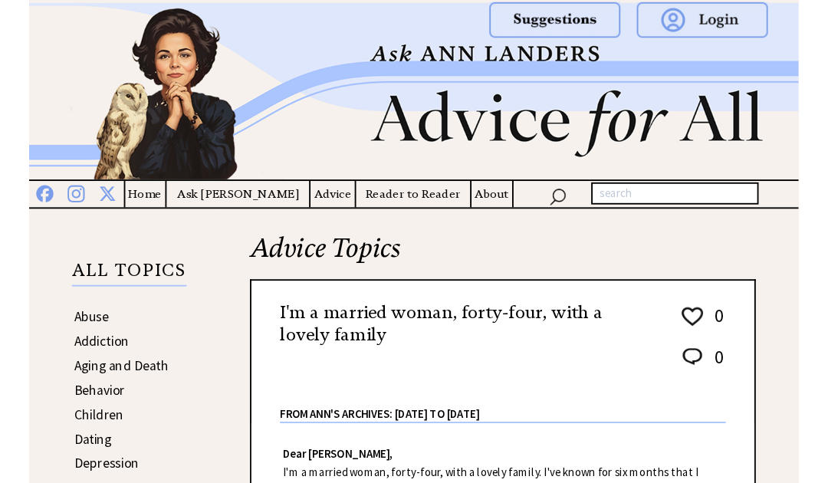
scroll to position [434, 0]
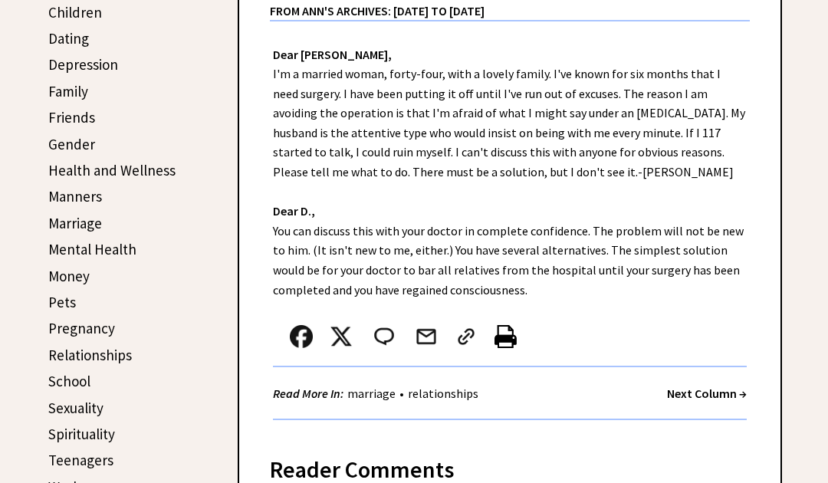
click at [703, 392] on strong "Next Column →" at bounding box center [707, 393] width 80 height 15
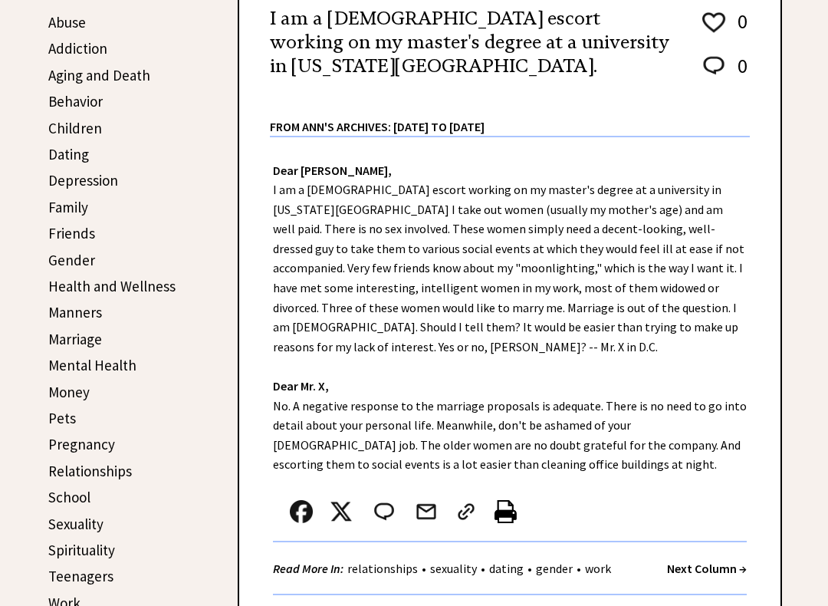
scroll to position [318, 0]
click at [708, 519] on strong "Next Column →" at bounding box center [707, 567] width 80 height 15
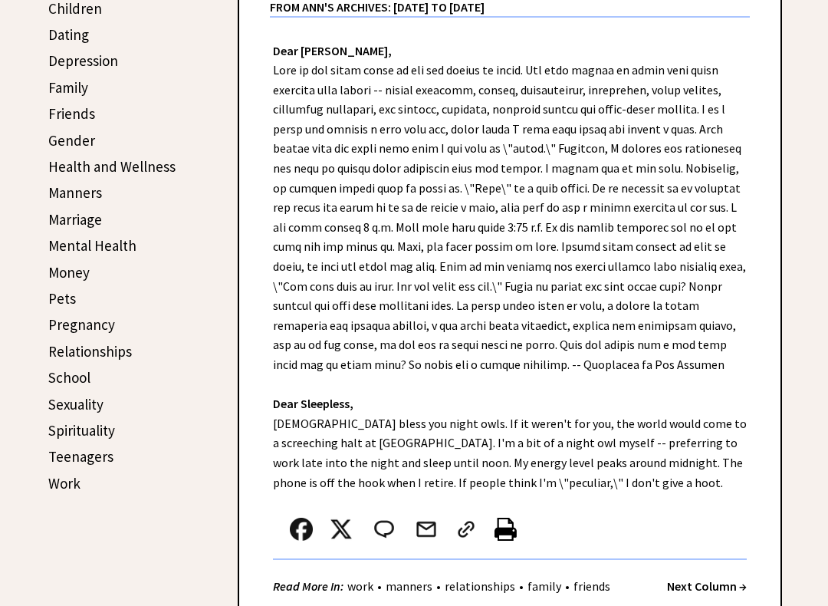
scroll to position [447, 0]
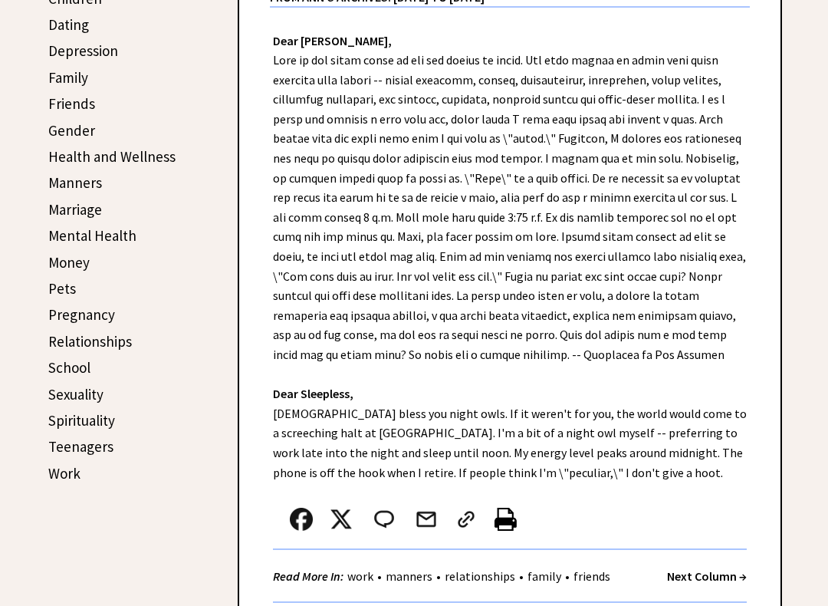
click at [708, 519] on strong "Next Column →" at bounding box center [707, 576] width 80 height 15
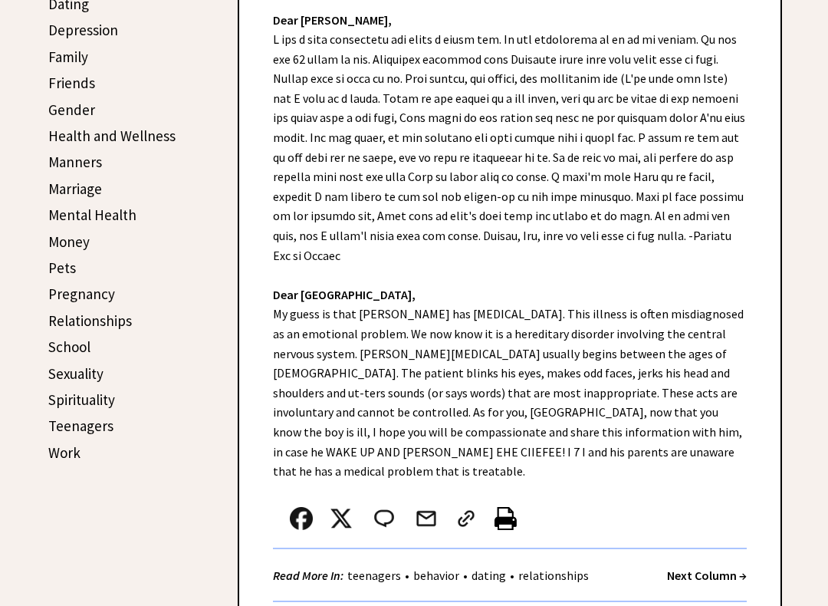
scroll to position [468, 0]
click at [711, 519] on strong "Next Column →" at bounding box center [707, 574] width 80 height 15
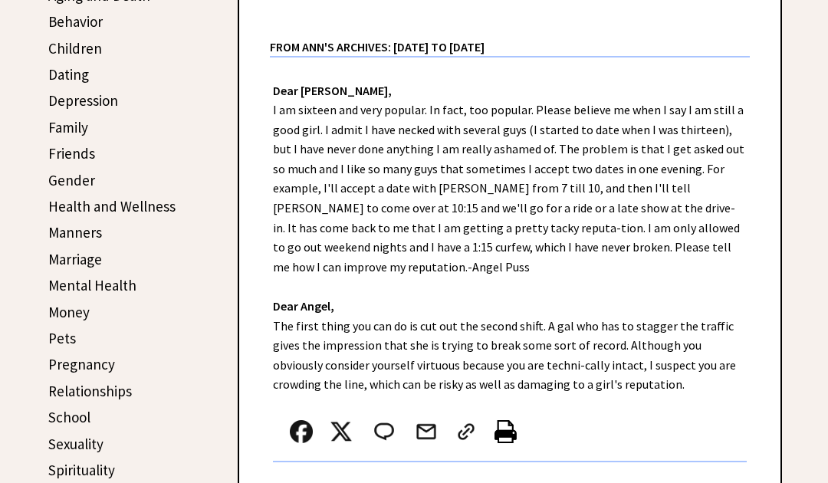
scroll to position [434, 0]
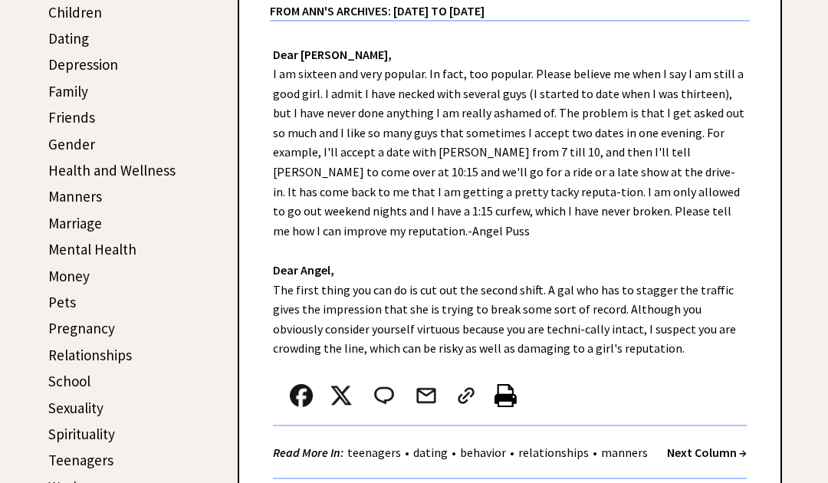
click at [711, 445] on strong "Next Column →" at bounding box center [707, 452] width 80 height 15
